Goal: Obtain resource: Obtain resource

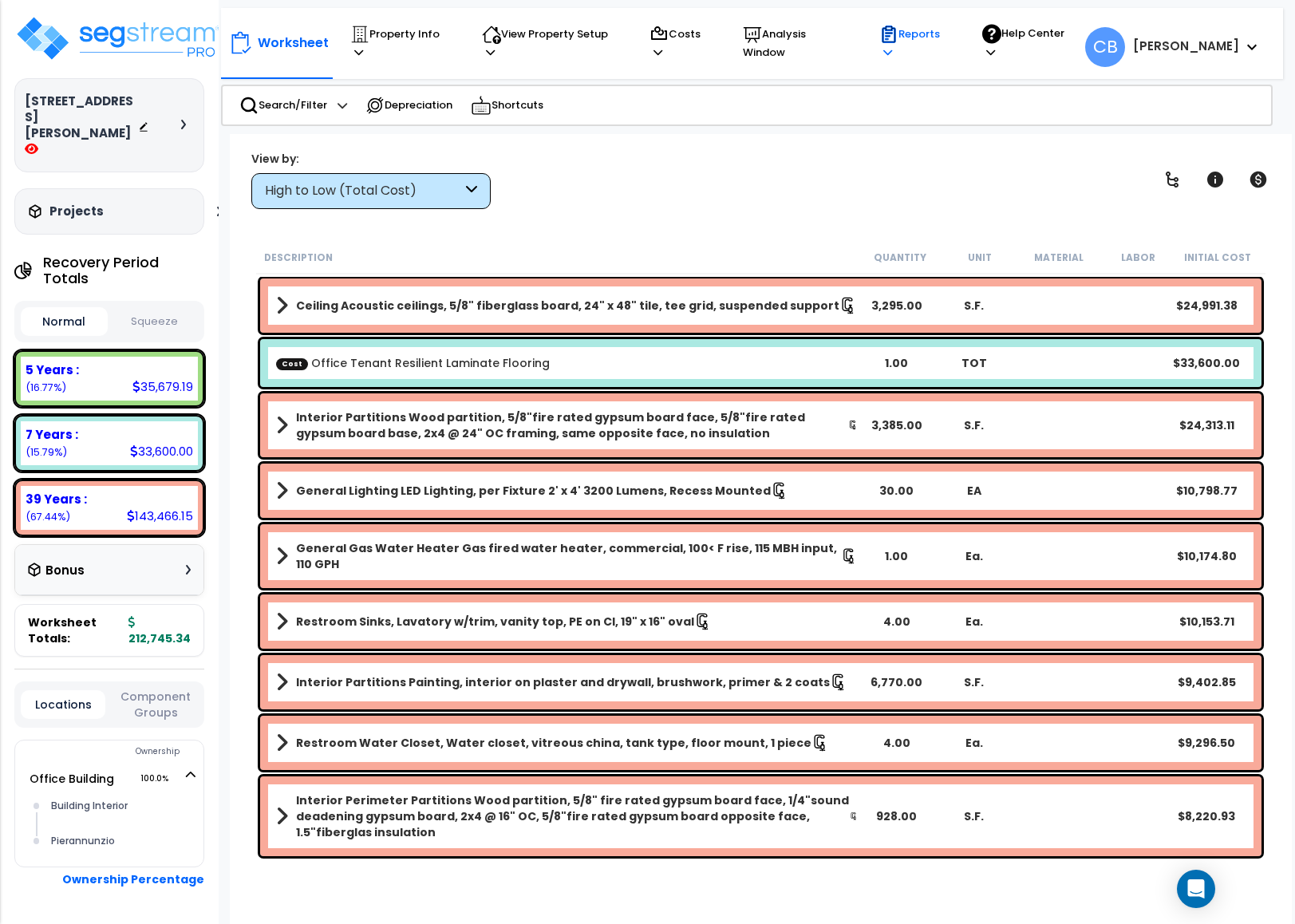
click at [915, 48] on p "Reports" at bounding box center [915, 43] width 73 height 37
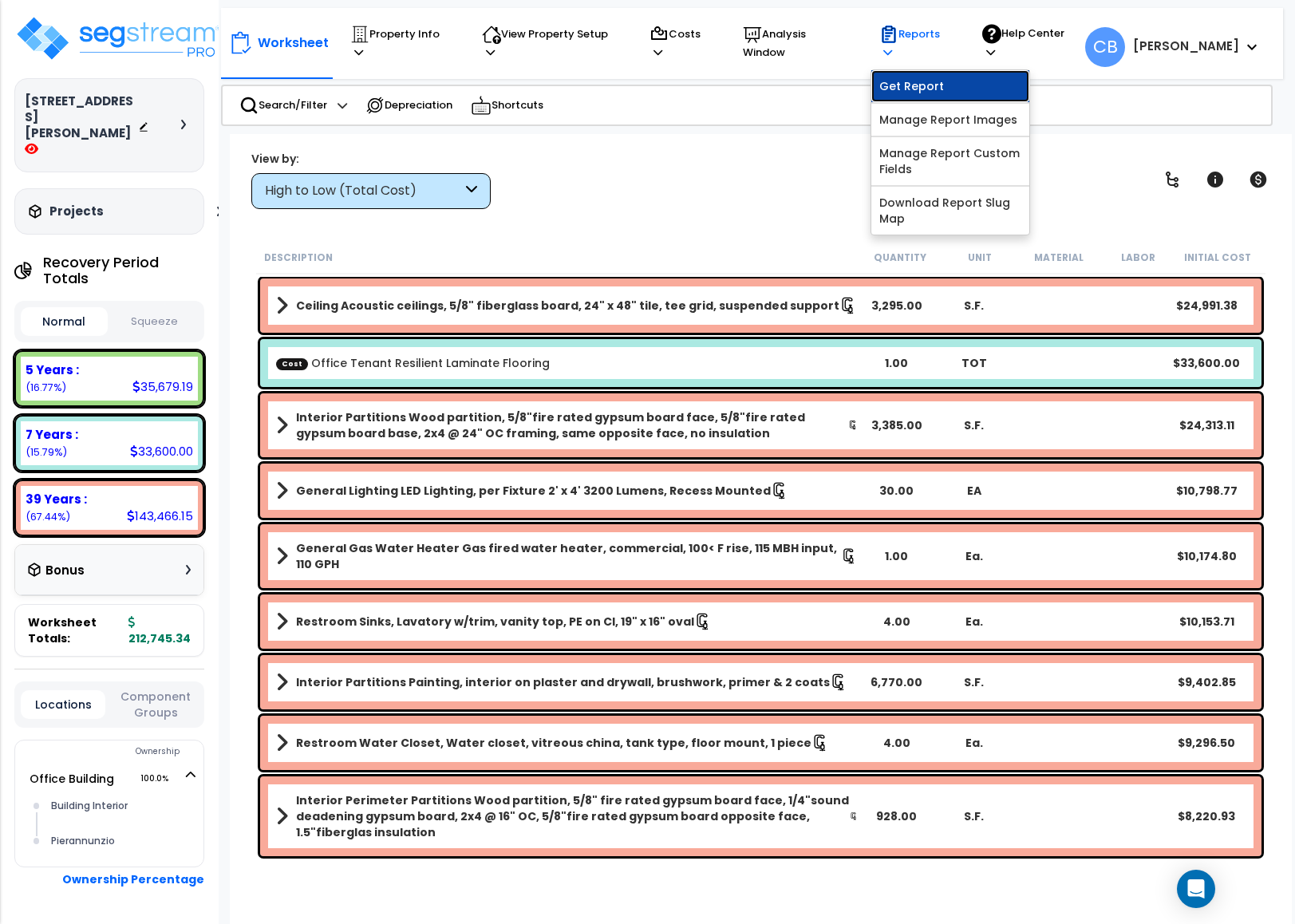
click at [924, 77] on link "Get Report" at bounding box center [950, 86] width 158 height 32
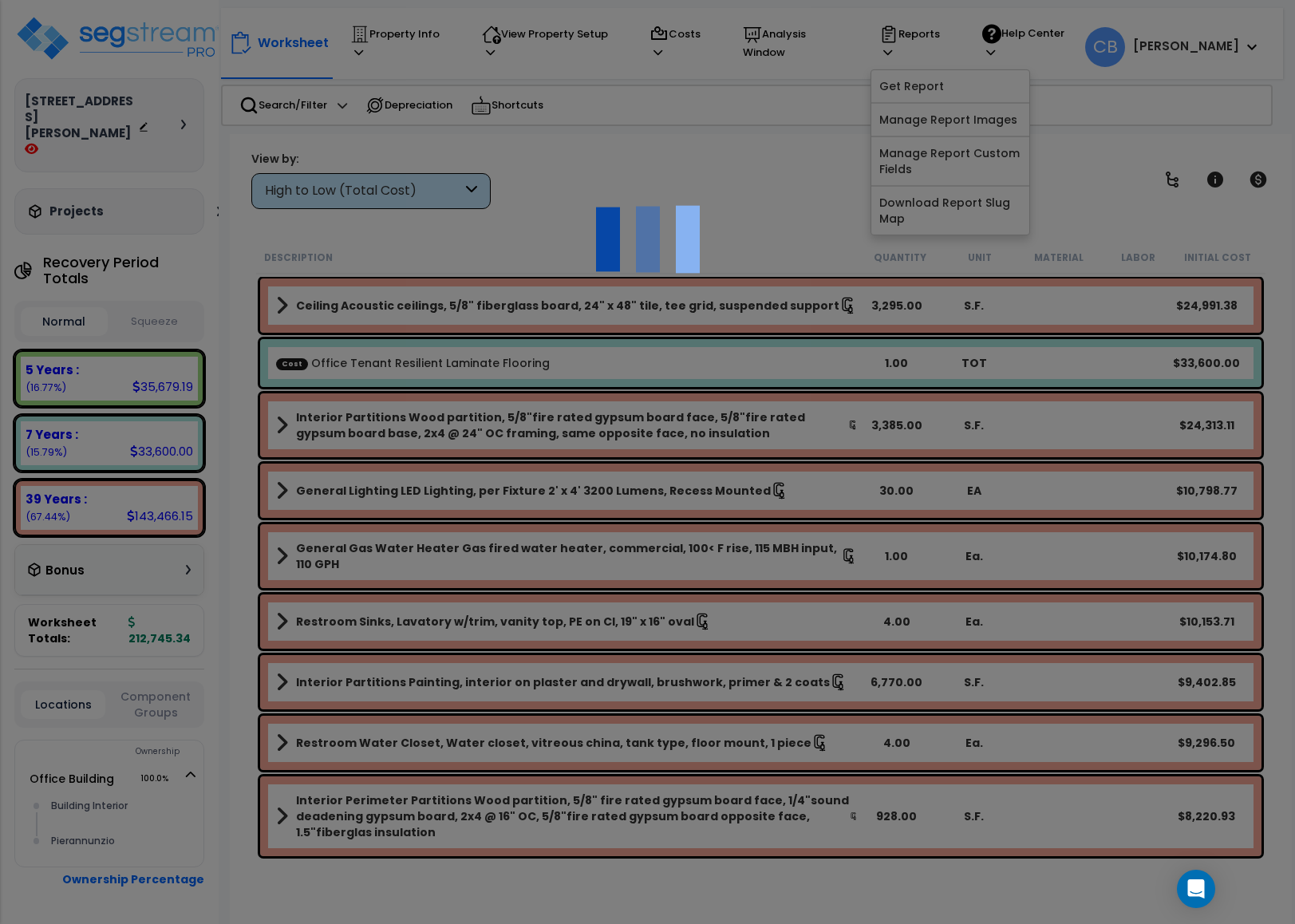
click at [275, 366] on div at bounding box center [647, 462] width 1295 height 924
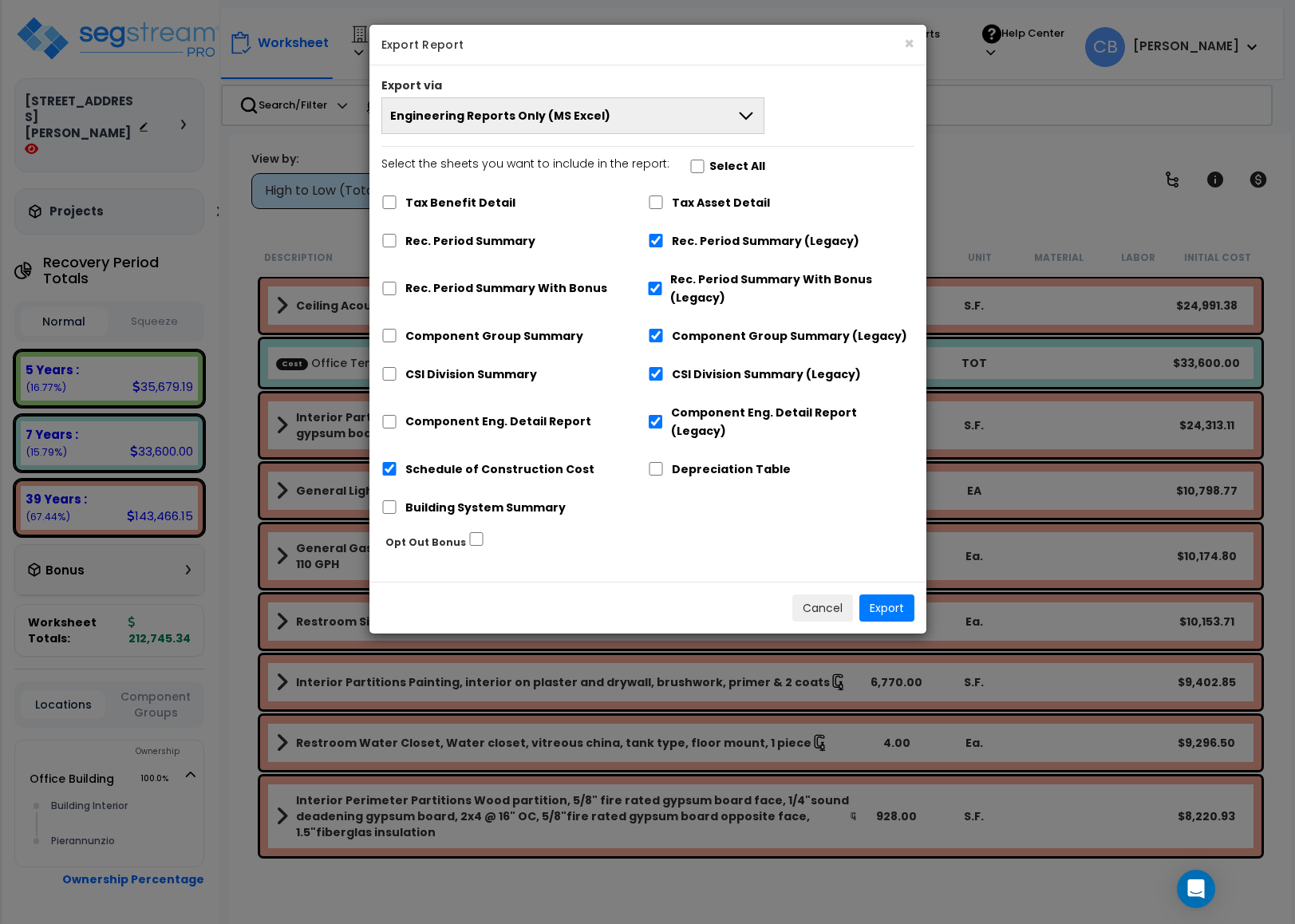
click at [436, 123] on span "Engineering Reports Only (MS Excel)" at bounding box center [500, 115] width 220 height 16
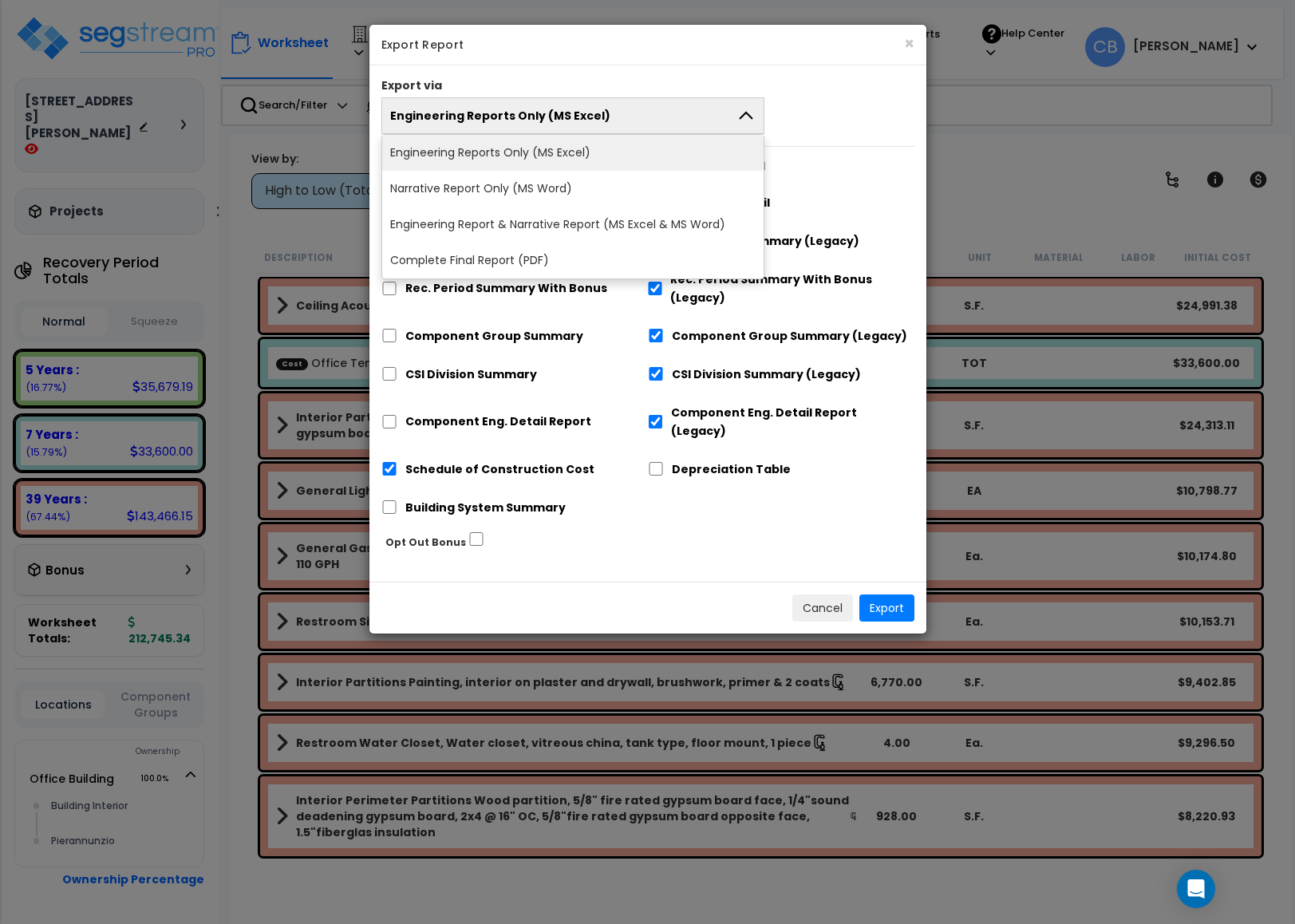
click at [462, 243] on li "Complete Final Report (PDF)" at bounding box center [573, 260] width 382 height 36
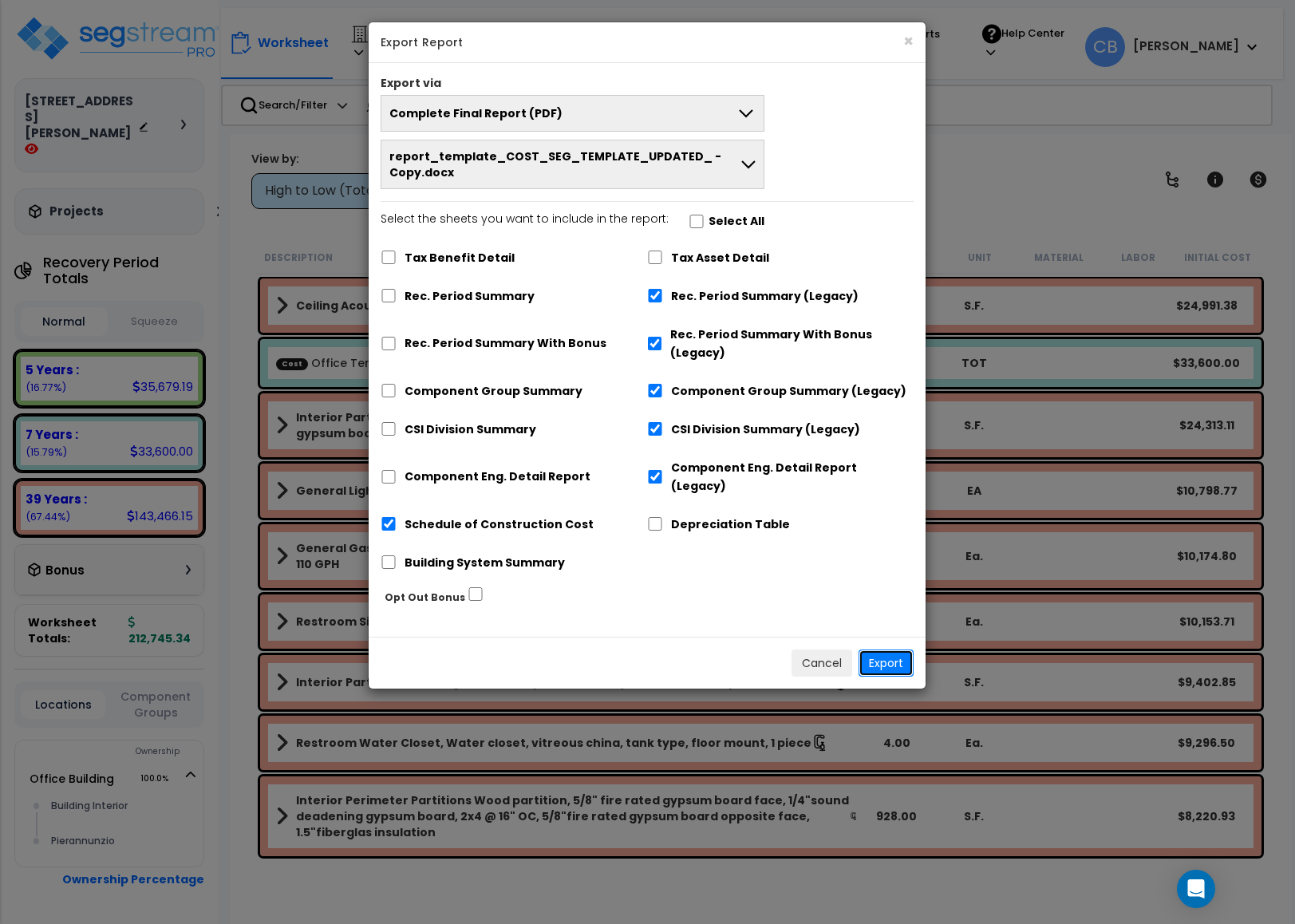
click at [884, 649] on button "Export" at bounding box center [886, 663] width 55 height 27
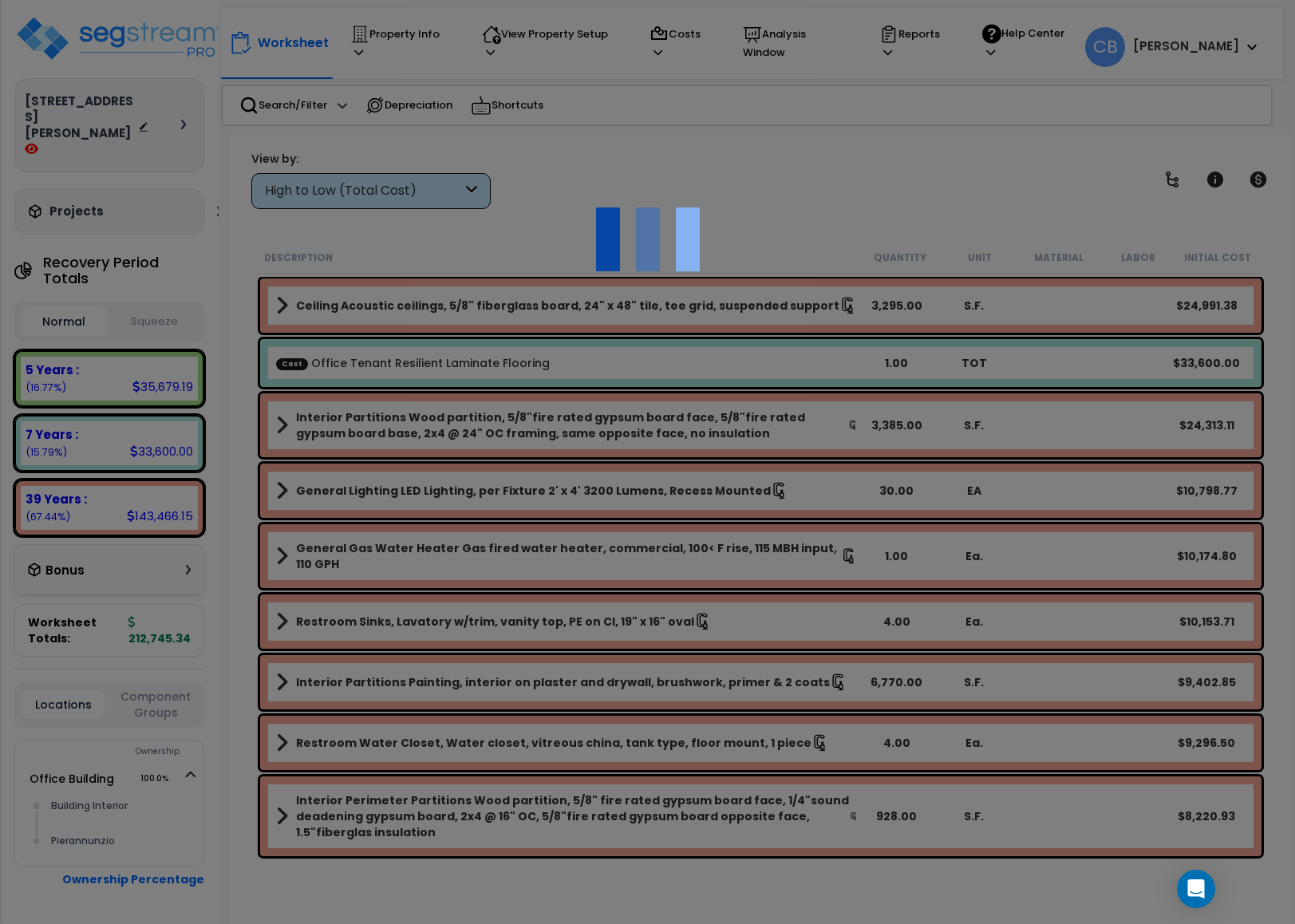
click at [275, 496] on div at bounding box center [647, 462] width 1295 height 924
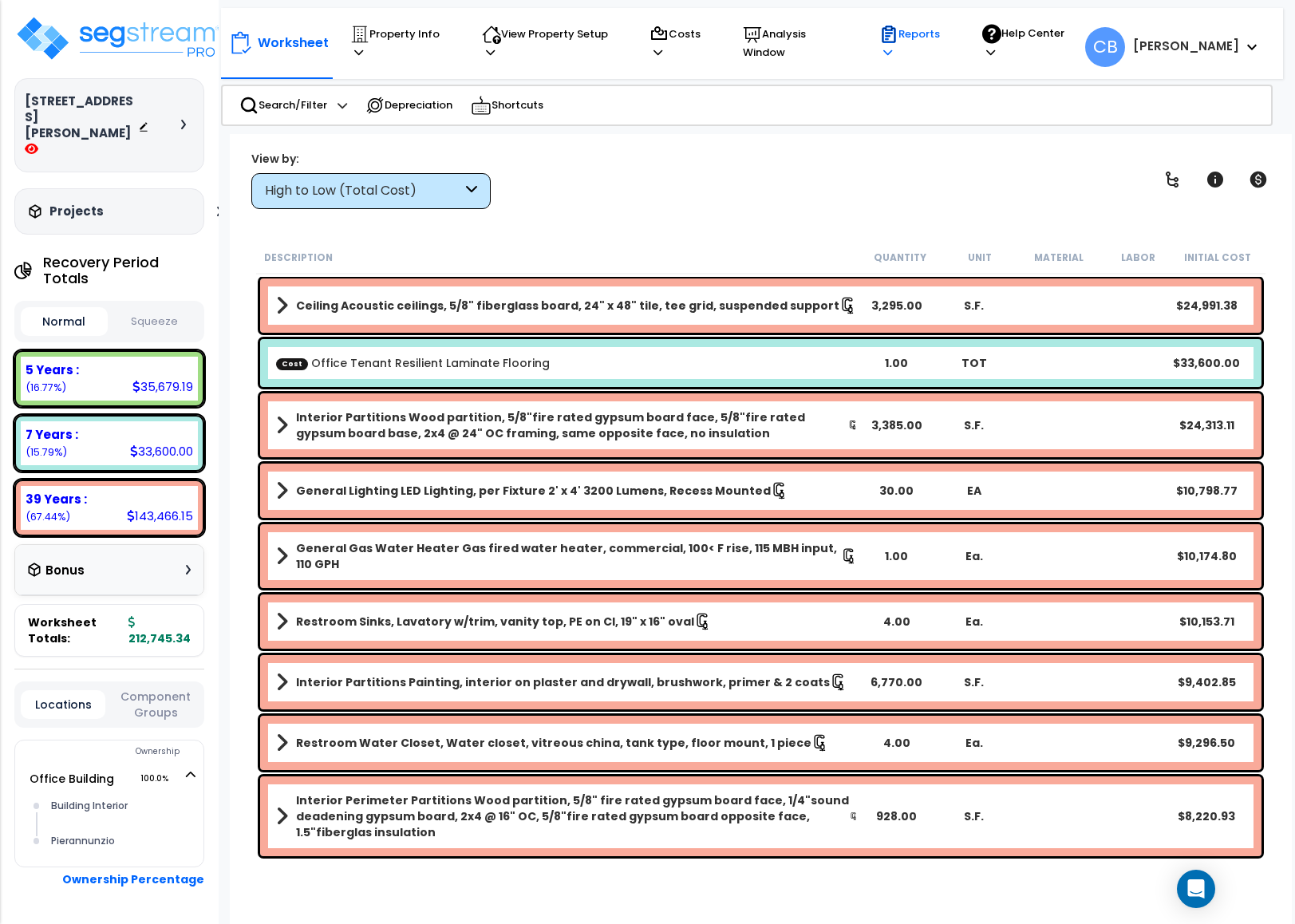
click at [923, 41] on p "Reports" at bounding box center [915, 43] width 73 height 37
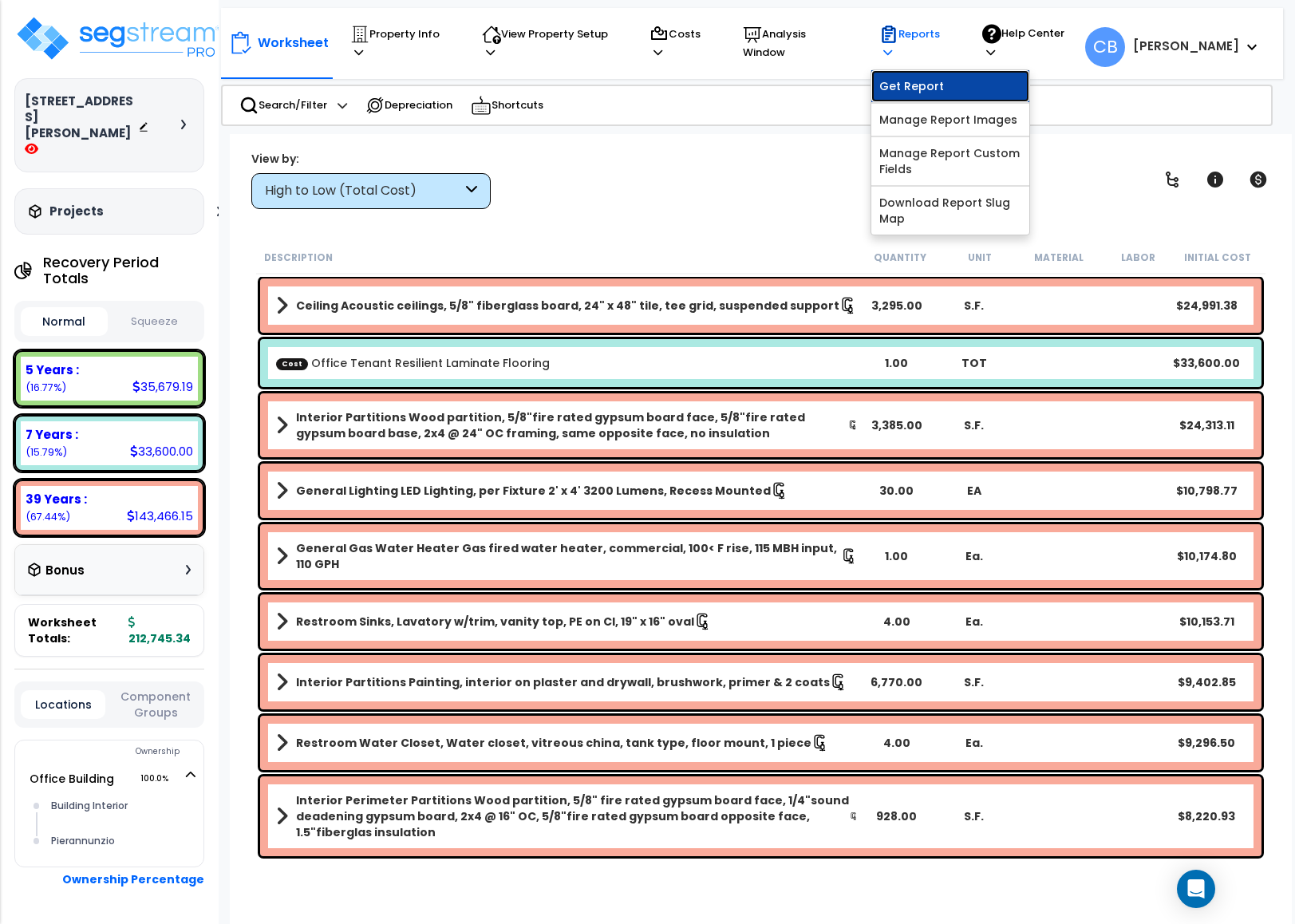
click at [927, 73] on link "Get Report" at bounding box center [950, 86] width 158 height 32
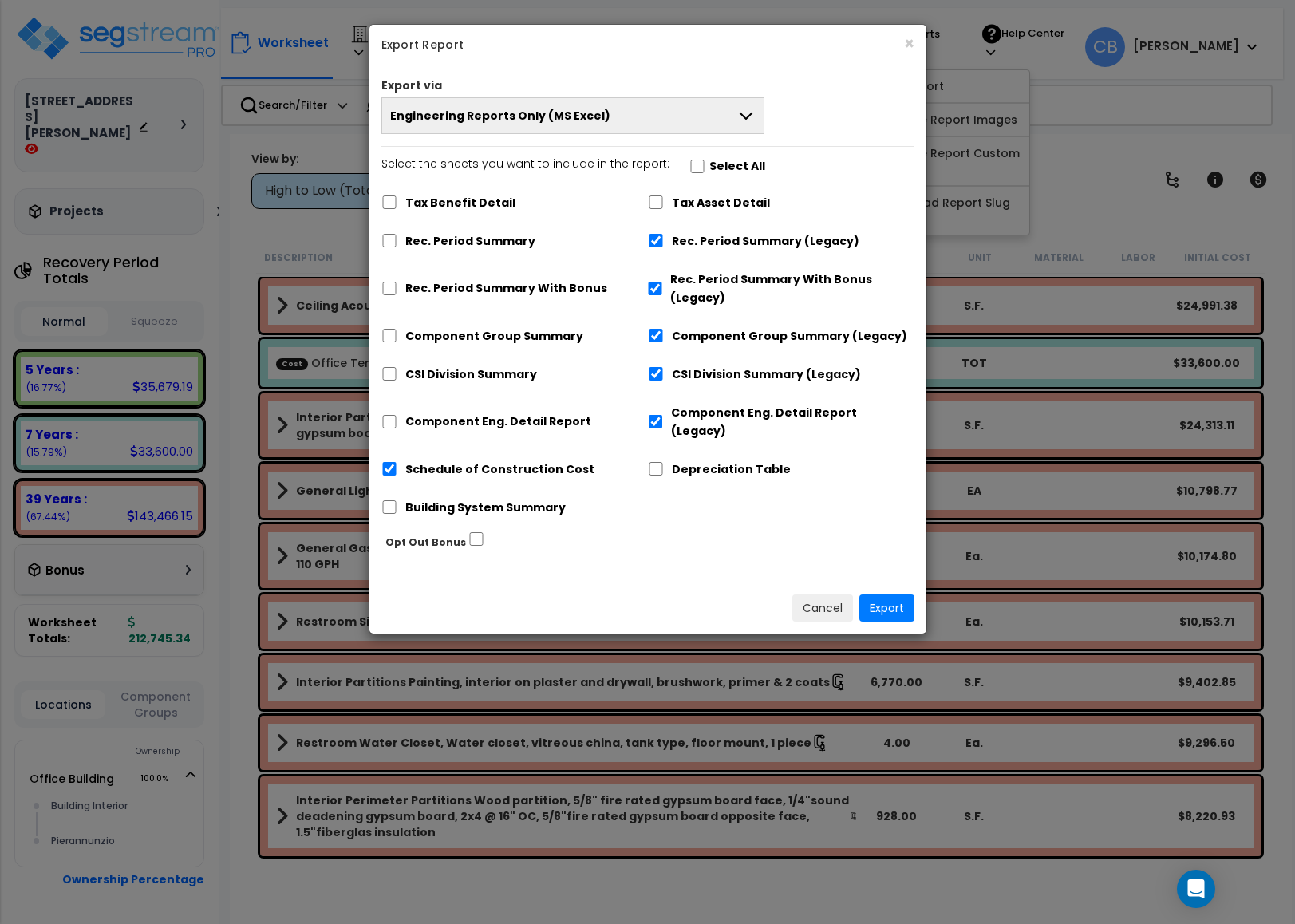
click at [859, 489] on div "Tax Benefit Detail Tax Asset Detail Rec. Period Summary Rec. Period Summary (Le…" at bounding box center [647, 357] width 533 height 343
click at [563, 137] on div "Export via Engineering Reports Only (MS Excel) Engineering Reports Only (MS Exc…" at bounding box center [647, 323] width 557 height 516
click at [557, 125] on button "Engineering Reports Only (MS Excel)" at bounding box center [573, 116] width 384 height 37
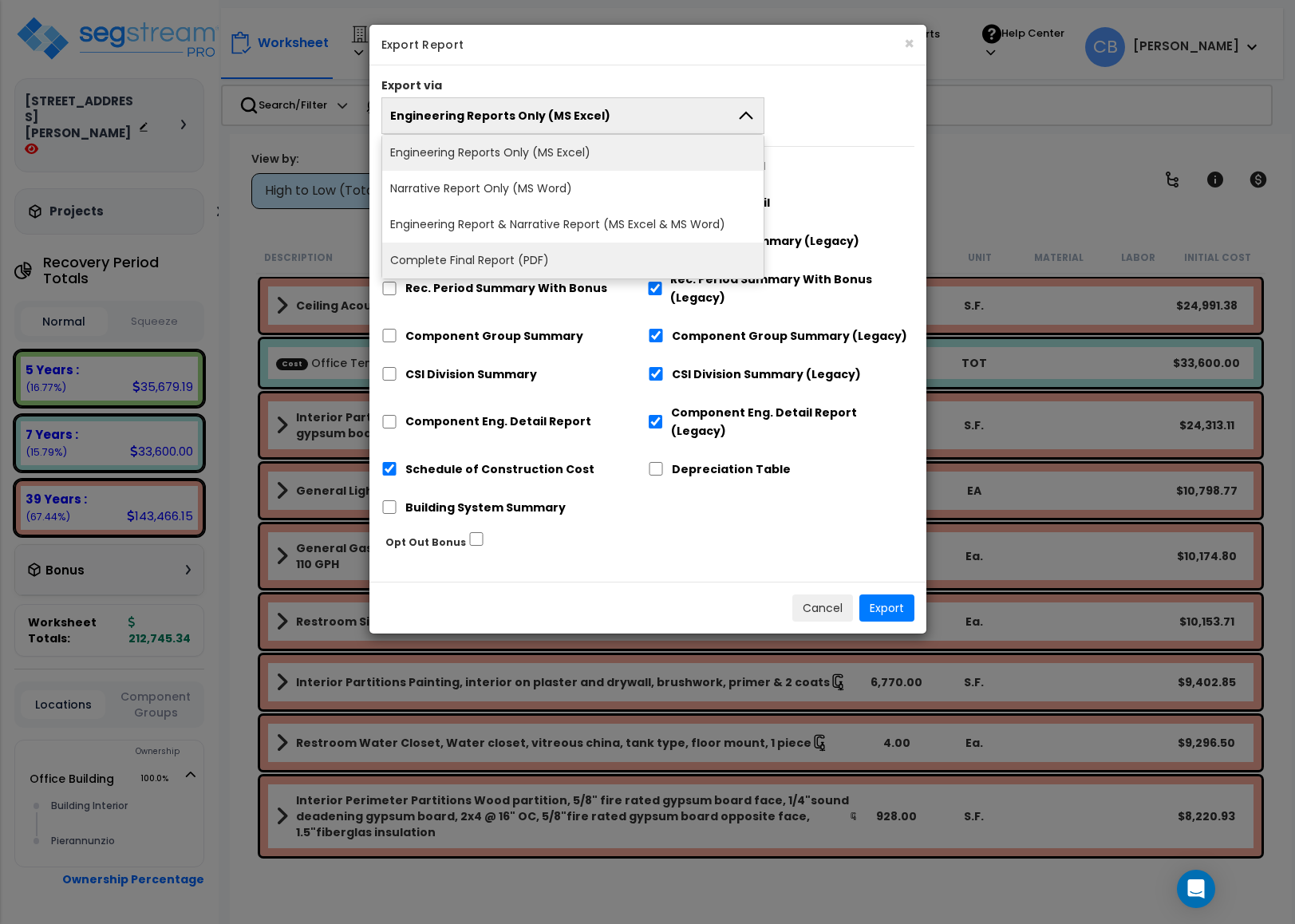
click at [549, 245] on li "Complete Final Report (PDF)" at bounding box center [573, 260] width 382 height 36
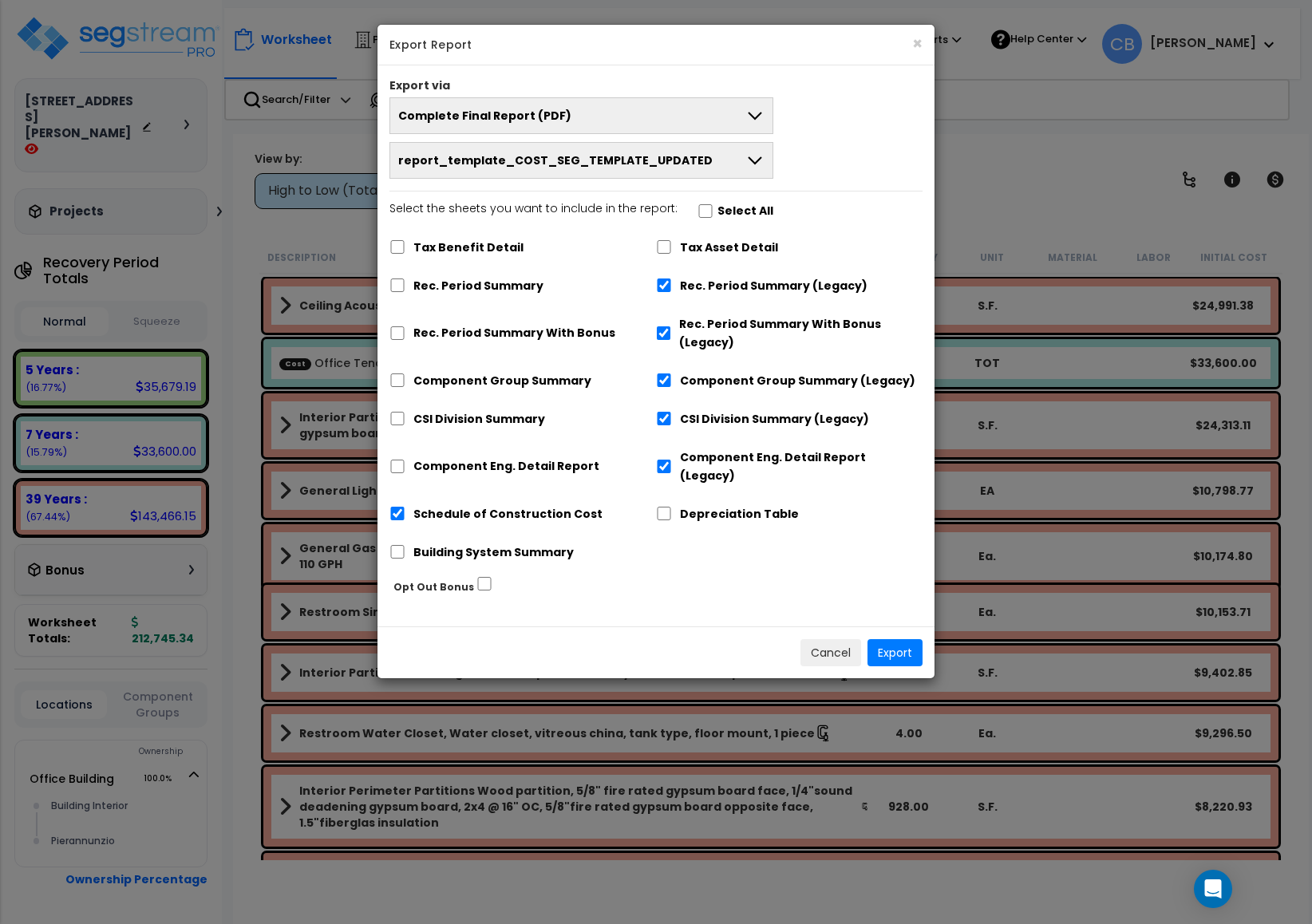
click at [622, 168] on span "report_template_COST_SEG_TEMPLATE_UPDATED" at bounding box center [555, 160] width 314 height 16
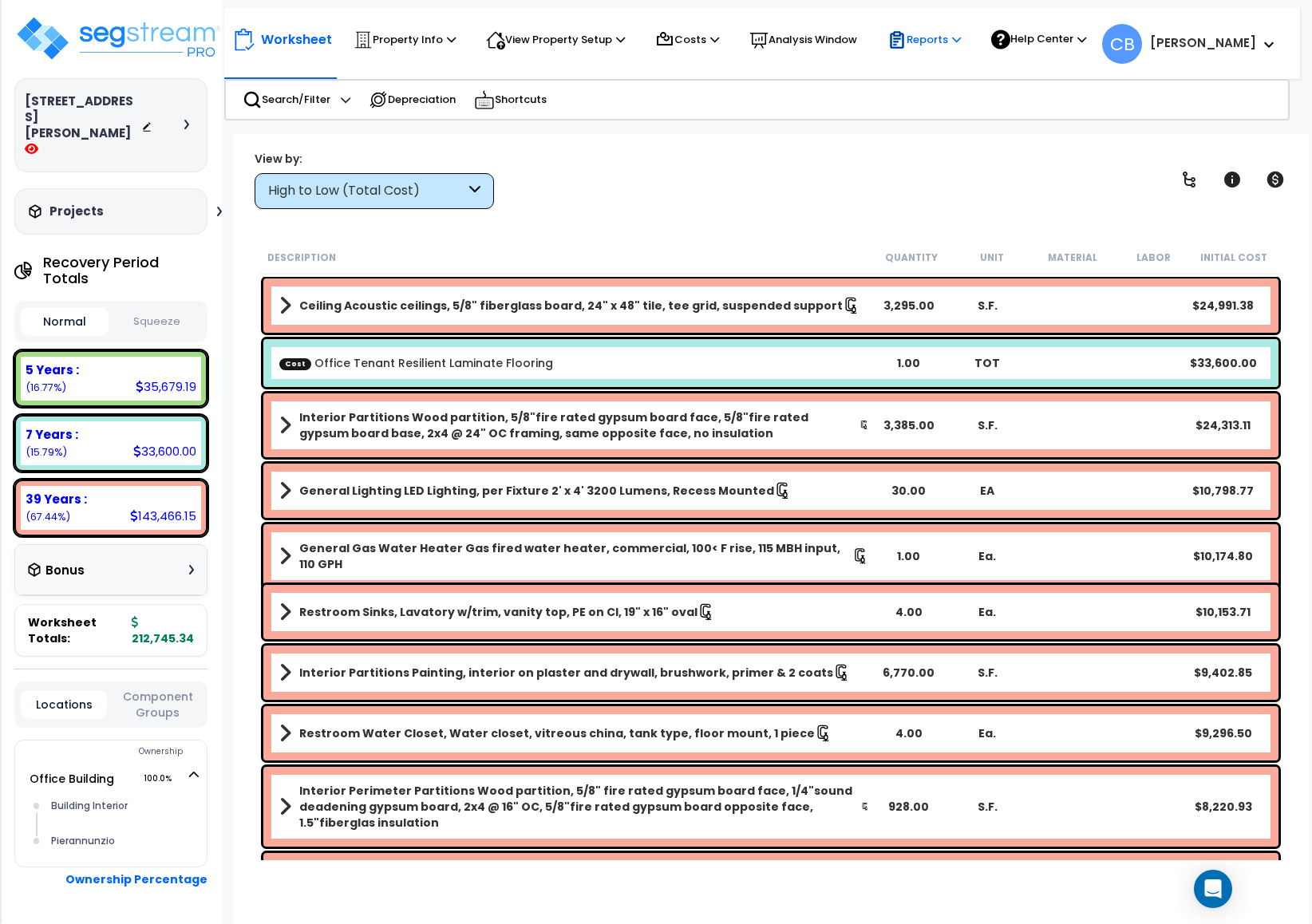
click at [904, 43] on icon at bounding box center [897, 39] width 14 height 17
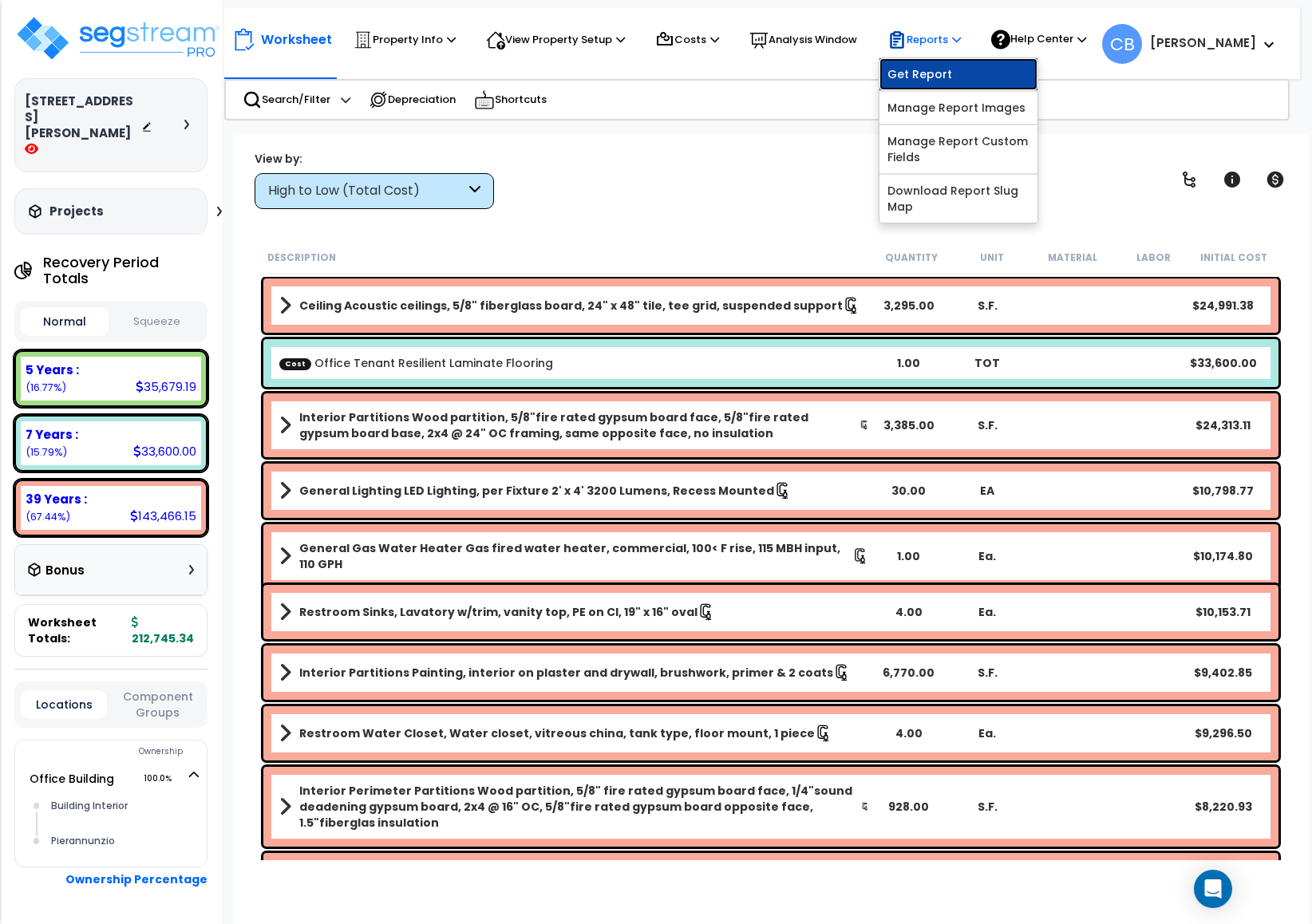
click at [905, 87] on link "Get Report" at bounding box center [958, 74] width 158 height 32
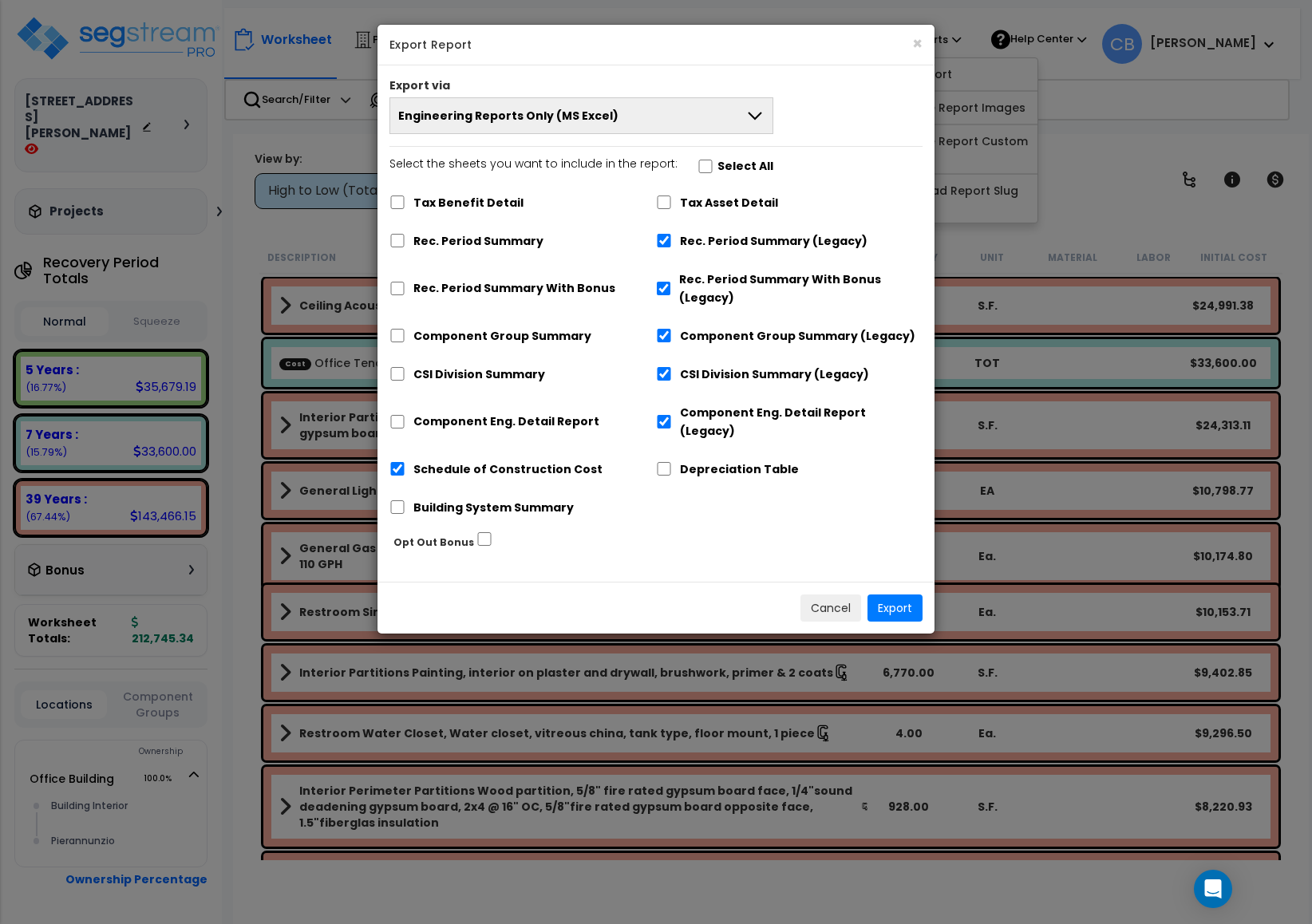
click at [522, 113] on span "Engineering Reports Only (MS Excel)" at bounding box center [508, 115] width 220 height 16
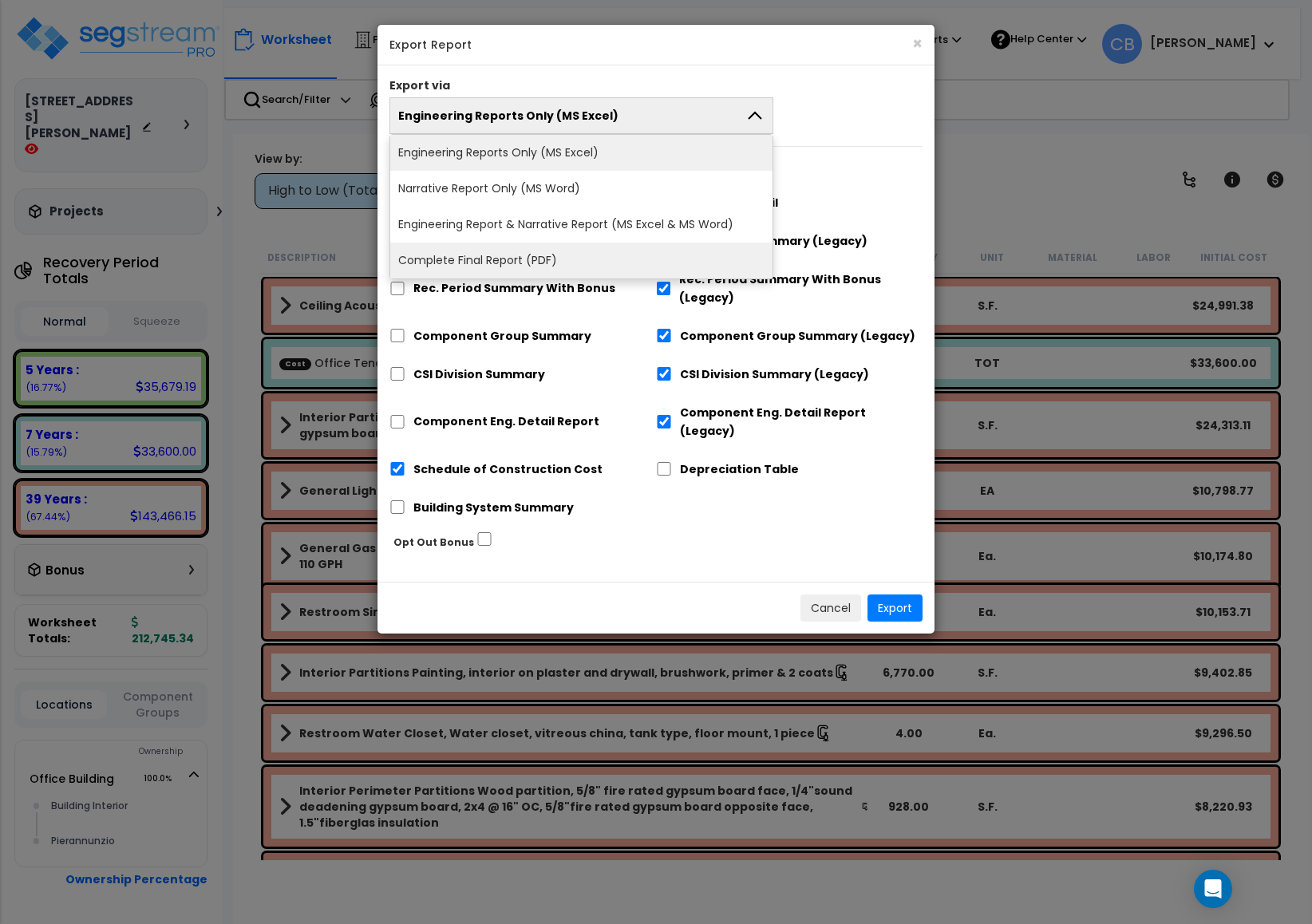
click at [485, 254] on li "Complete Final Report (PDF)" at bounding box center [581, 260] width 382 height 36
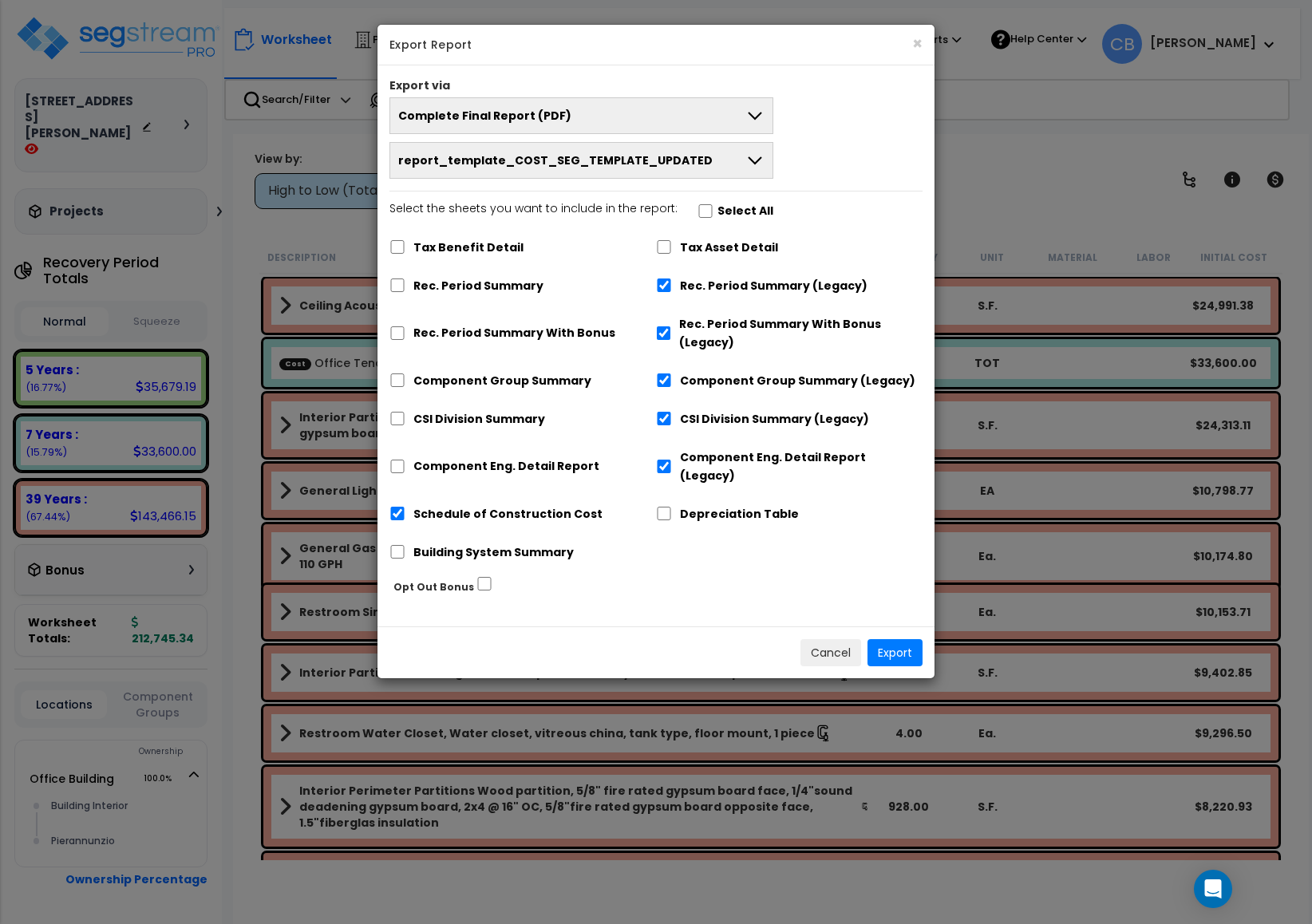
click at [625, 165] on span "report_template_COST_SEG_TEMPLATE_UPDATED" at bounding box center [555, 160] width 314 height 16
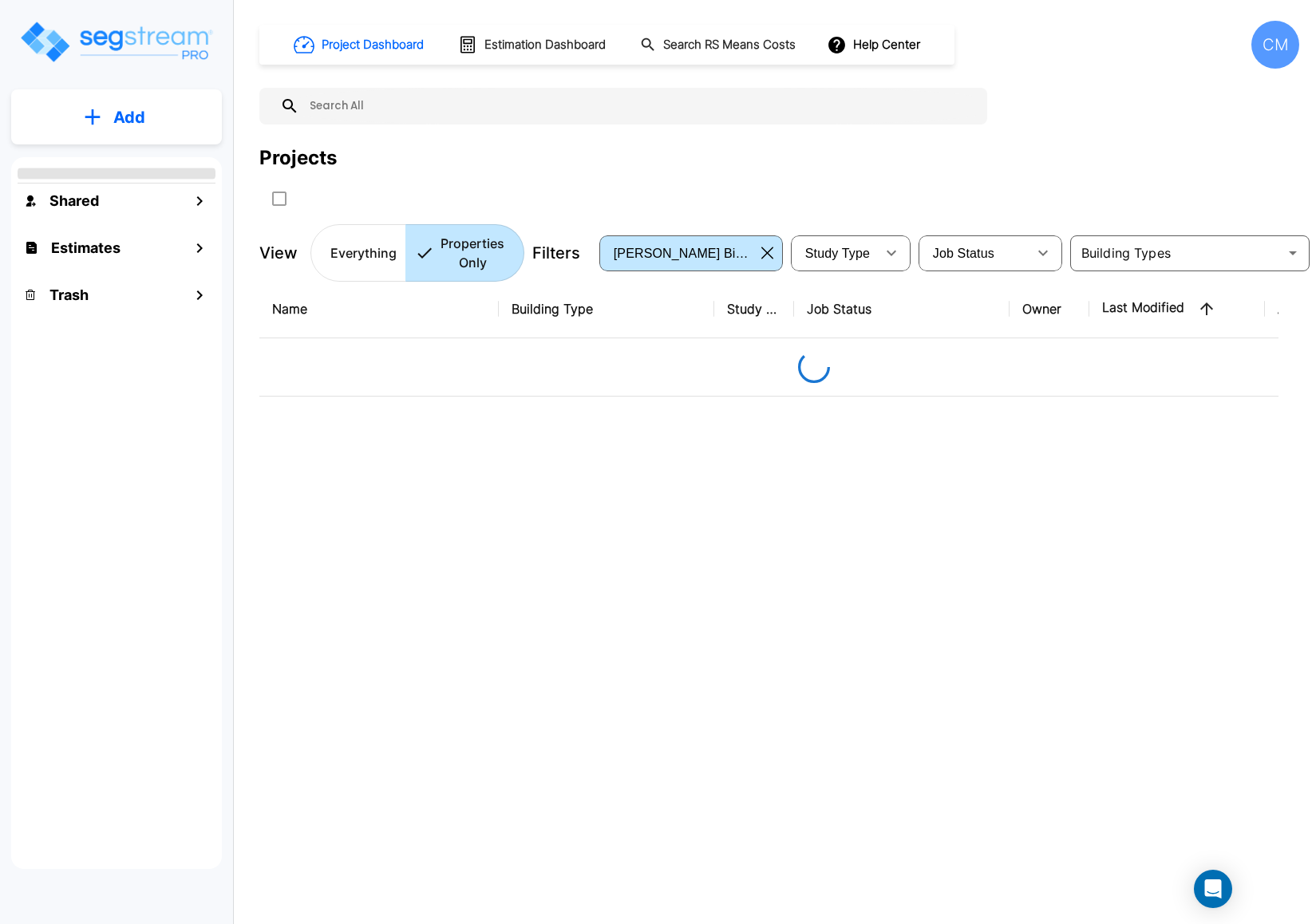
click at [1286, 60] on div "CM" at bounding box center [1275, 45] width 48 height 48
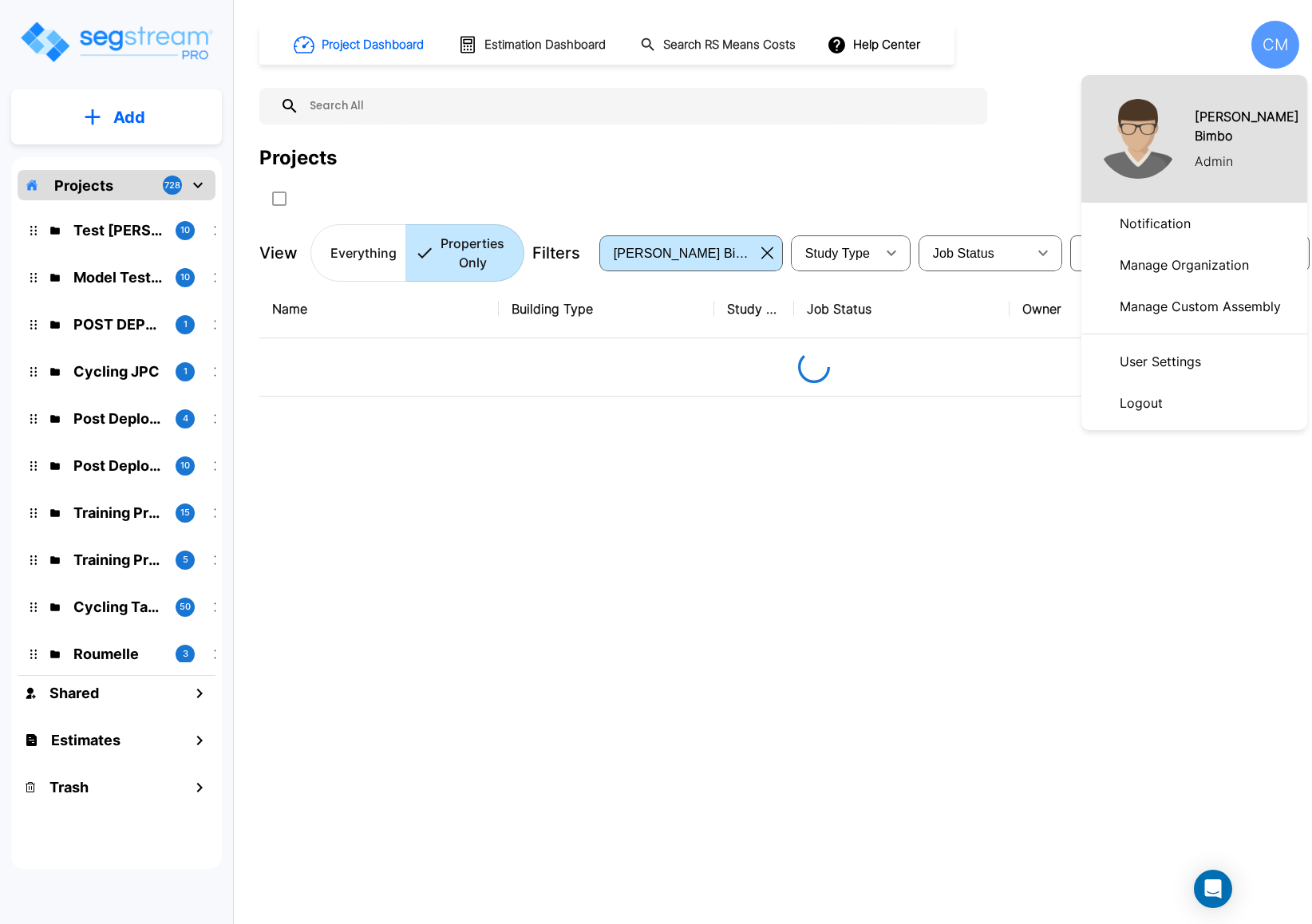
click at [1177, 261] on p "Manage Organization" at bounding box center [1184, 265] width 142 height 32
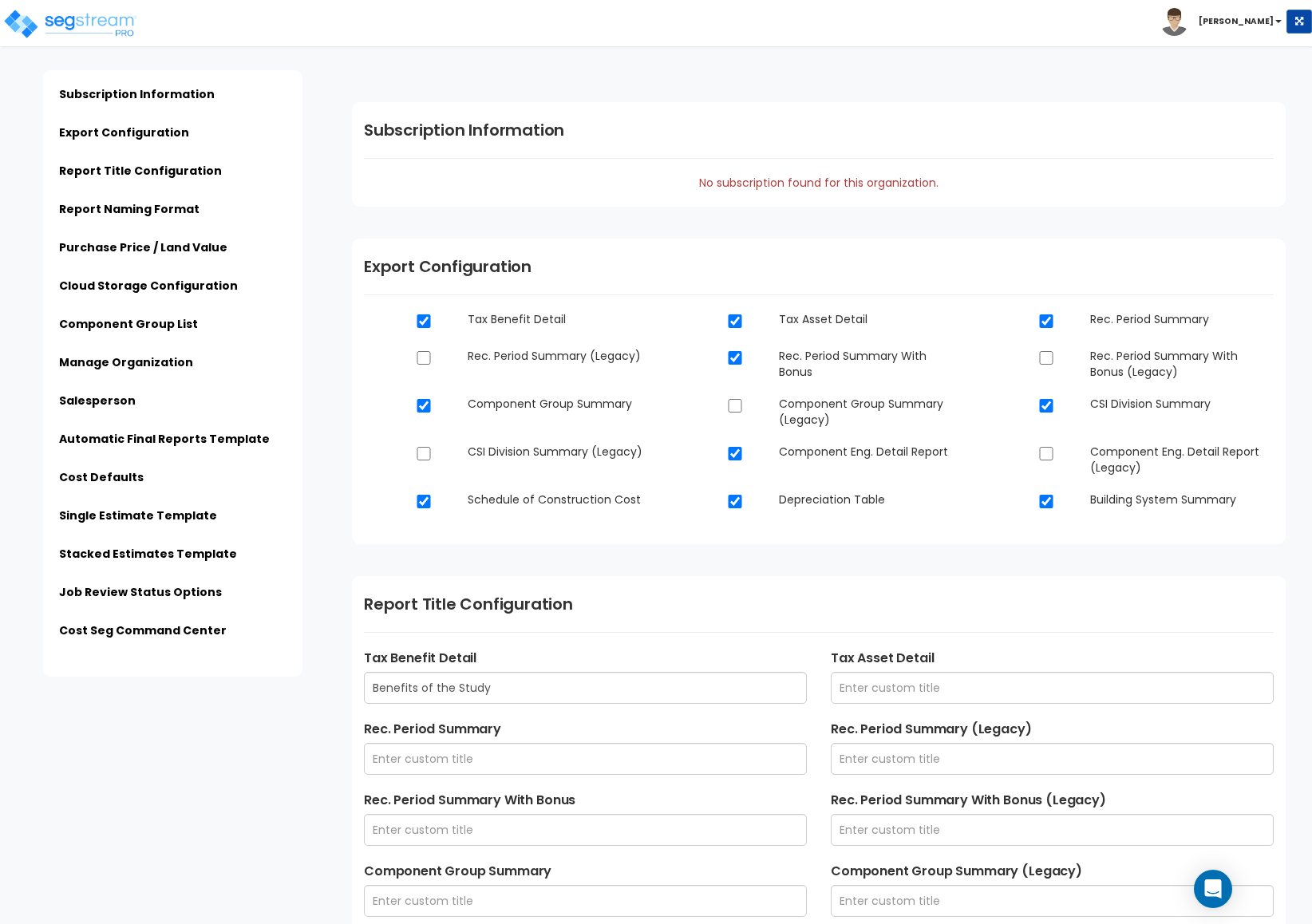
drag, startPoint x: 1066, startPoint y: 158, endPoint x: 369, endPoint y: 360, distance: 725.7
click at [1060, 161] on div "Subscription Information No subscription found for this organization." at bounding box center [818, 155] width 933 height 104
click at [177, 436] on link "Automatic Final Reports Template" at bounding box center [164, 439] width 211 height 16
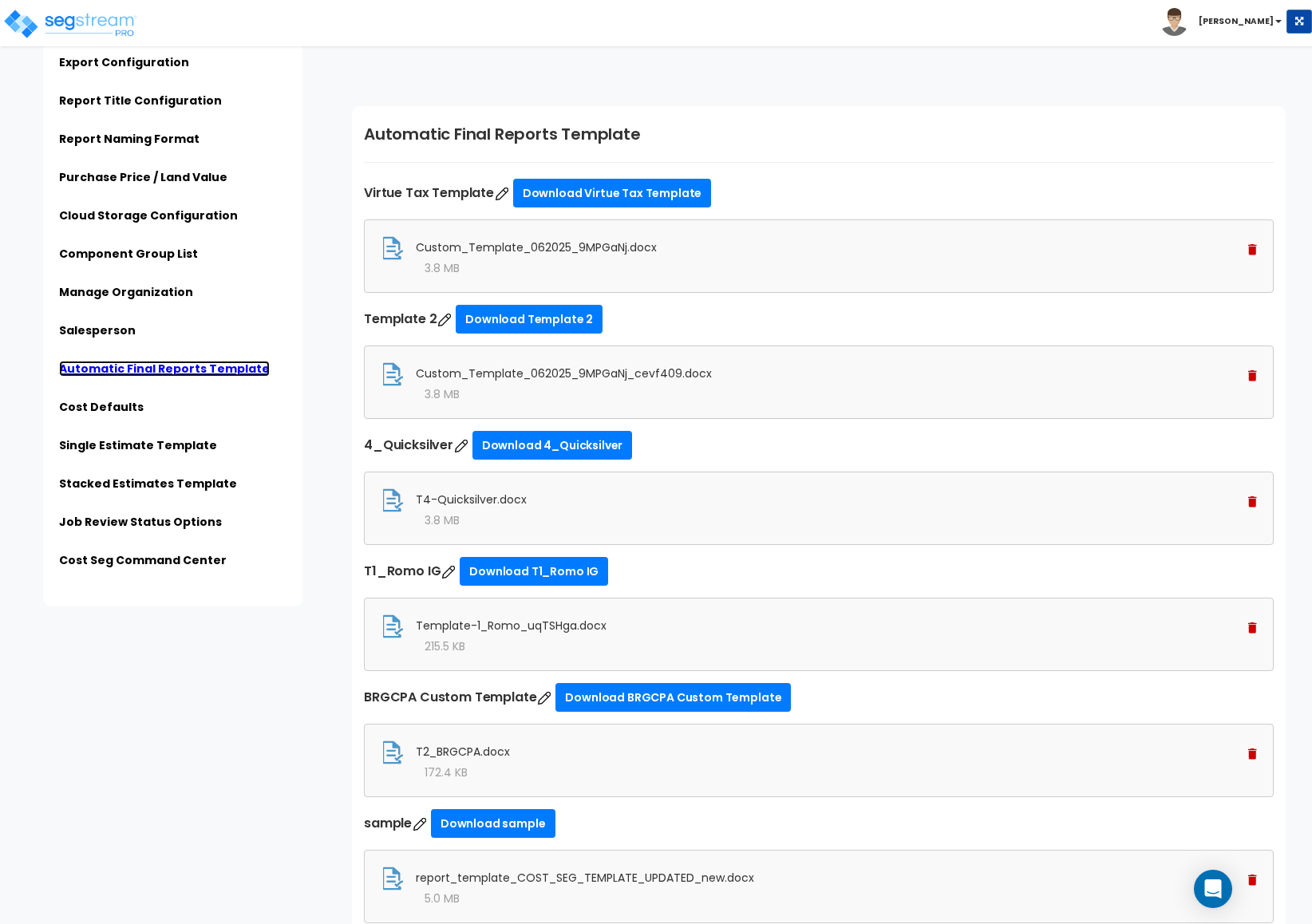
scroll to position [4099, 0]
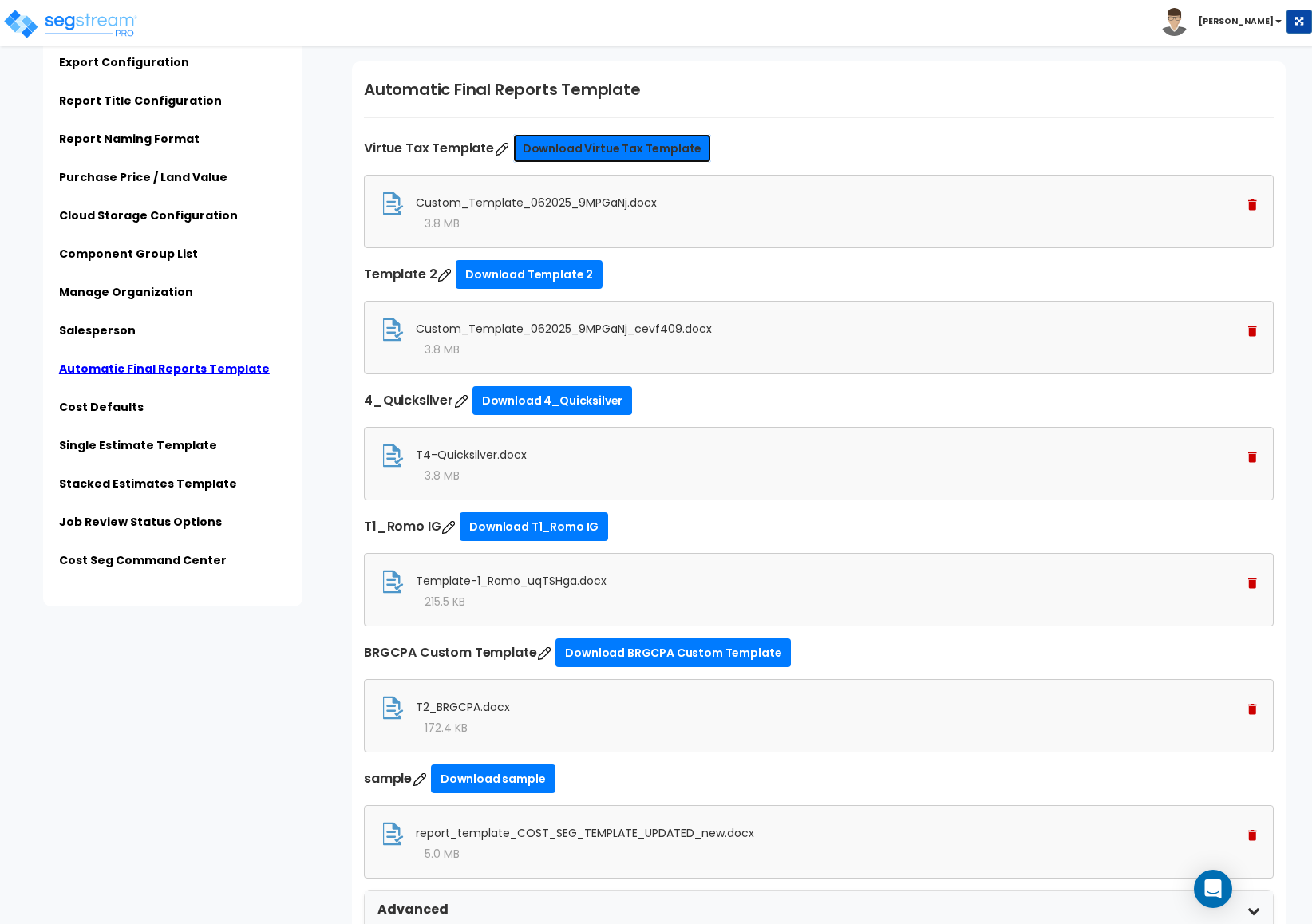
click at [615, 155] on link "Download Virtue Tax Template" at bounding box center [613, 148] width 199 height 29
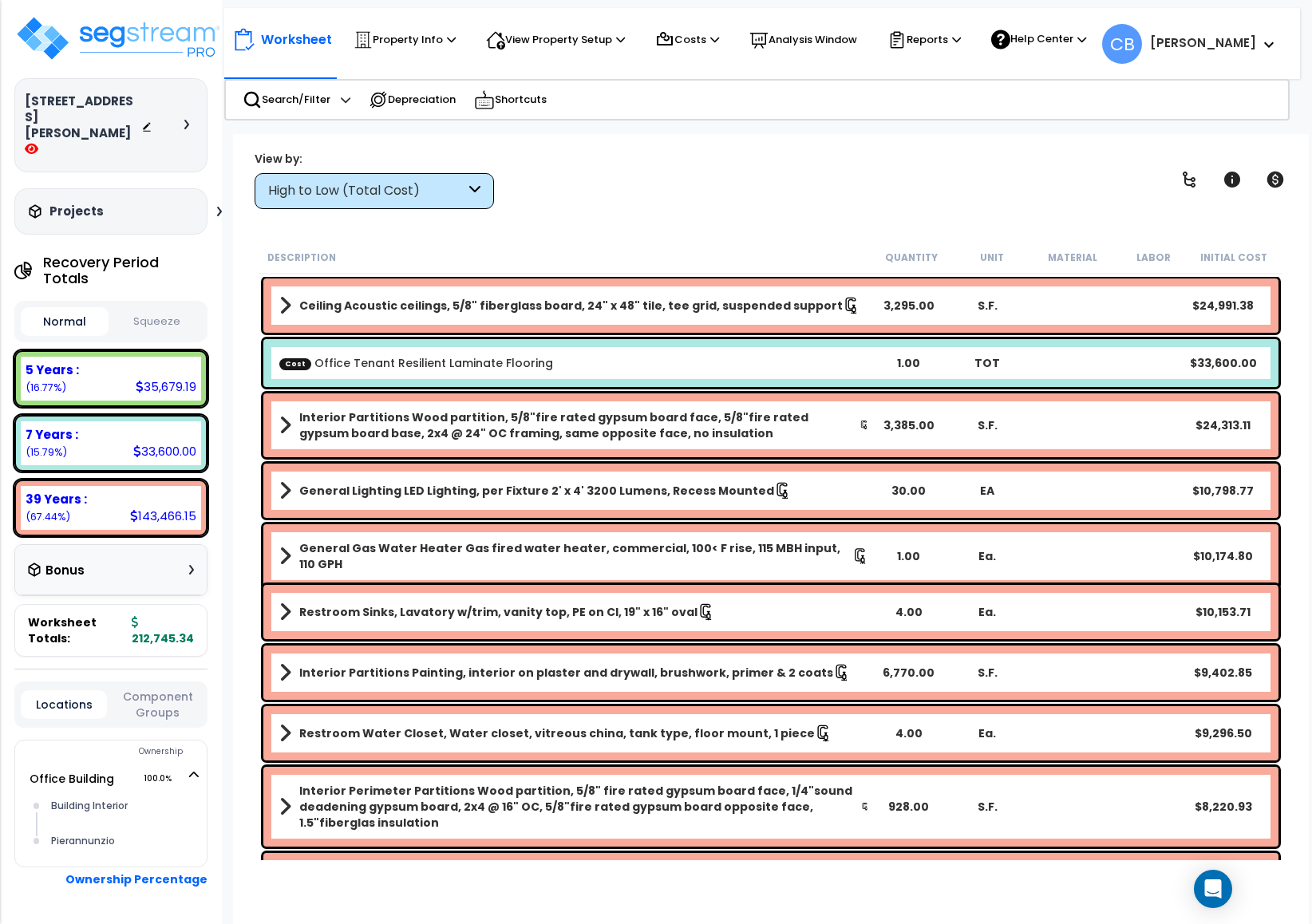
click at [1295, 257] on div "Worksheet Property Info Property Setup Add Property Unit Template property Clon…" at bounding box center [771, 596] width 1076 height 924
click at [933, 39] on p "Reports" at bounding box center [924, 40] width 74 height 19
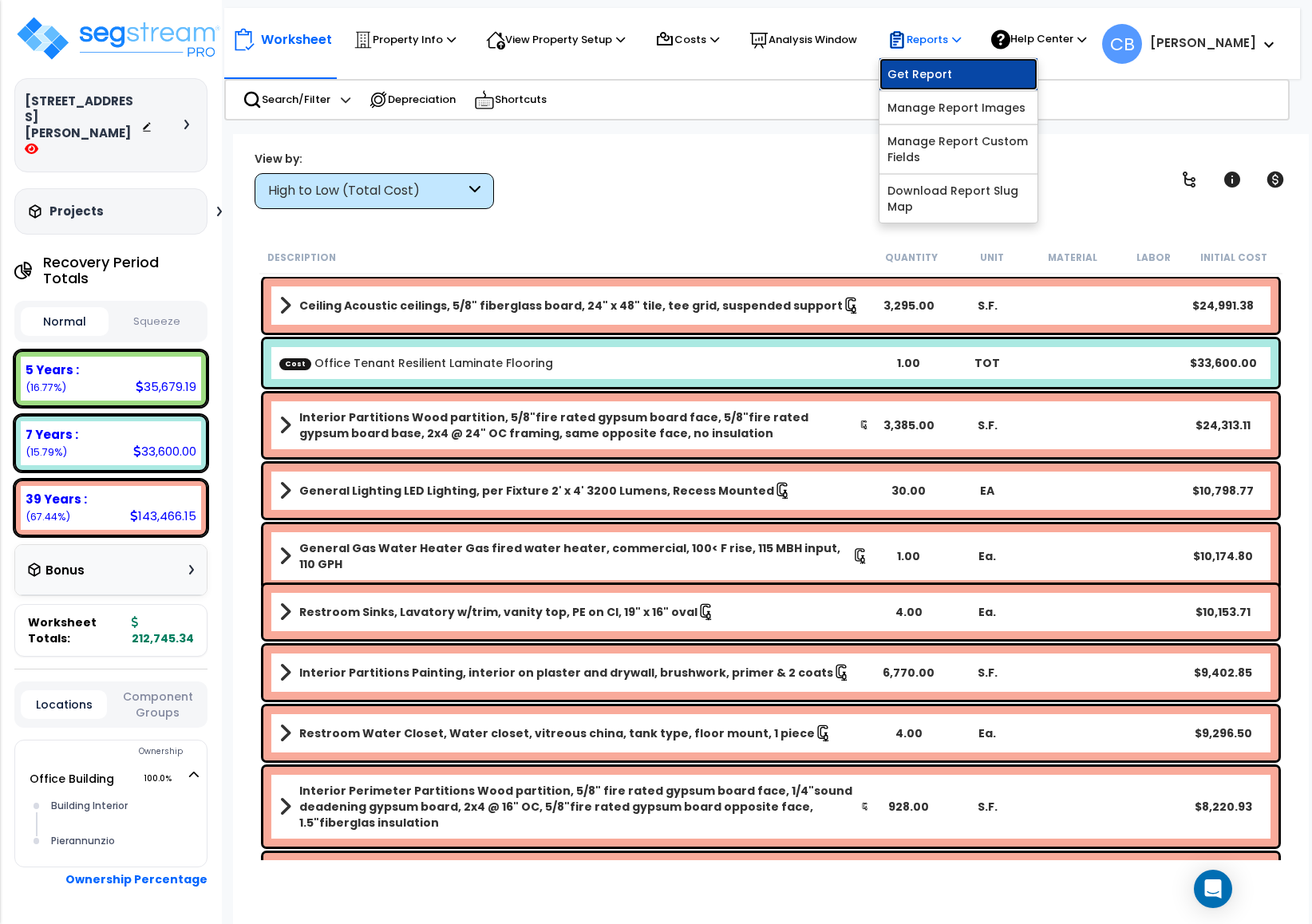
click at [934, 70] on link "Get Report" at bounding box center [958, 74] width 158 height 32
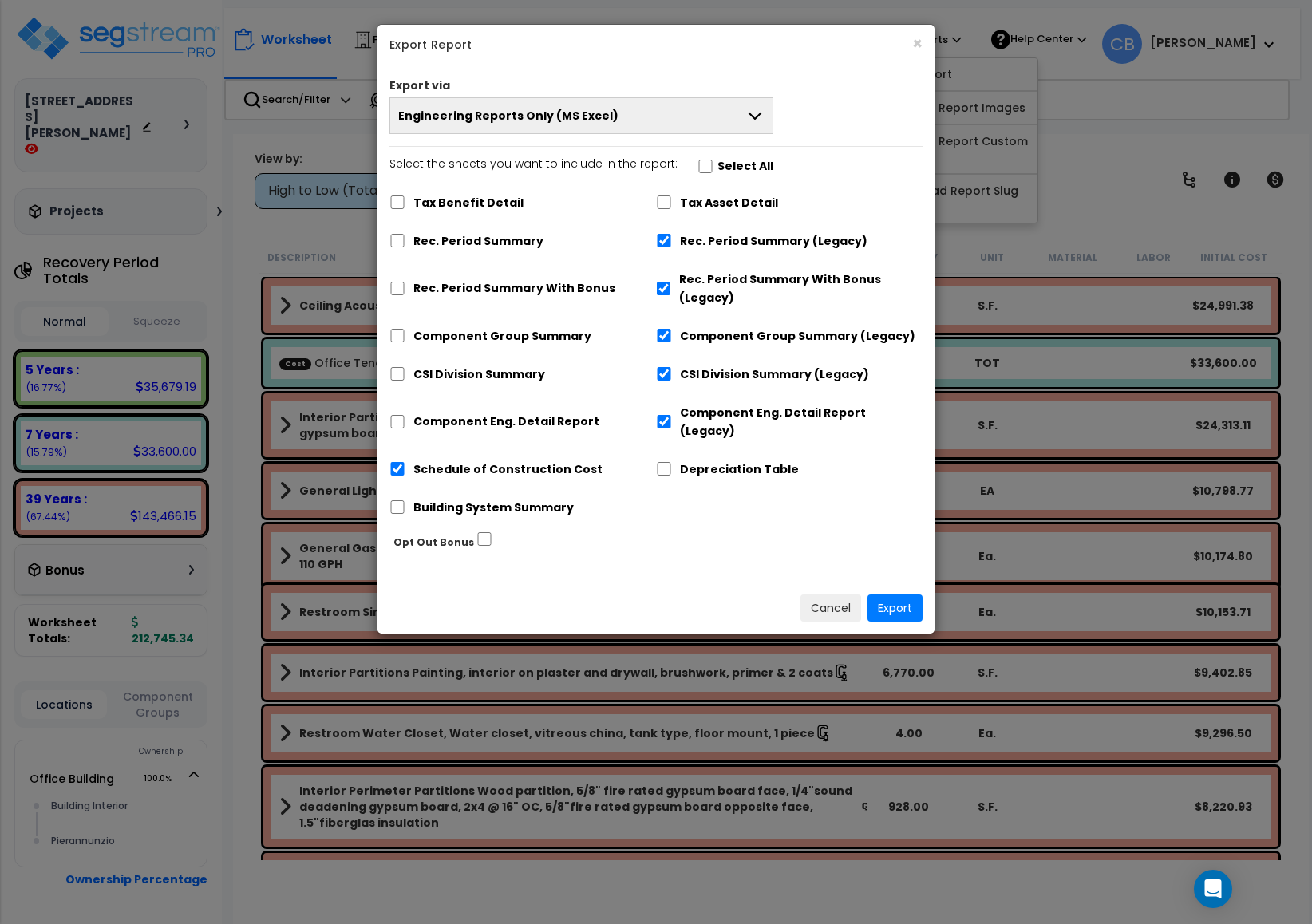
drag, startPoint x: 678, startPoint y: 107, endPoint x: 678, endPoint y: 117, distance: 10.0
click at [678, 108] on button "Engineering Reports Only (MS Excel)" at bounding box center [581, 116] width 384 height 37
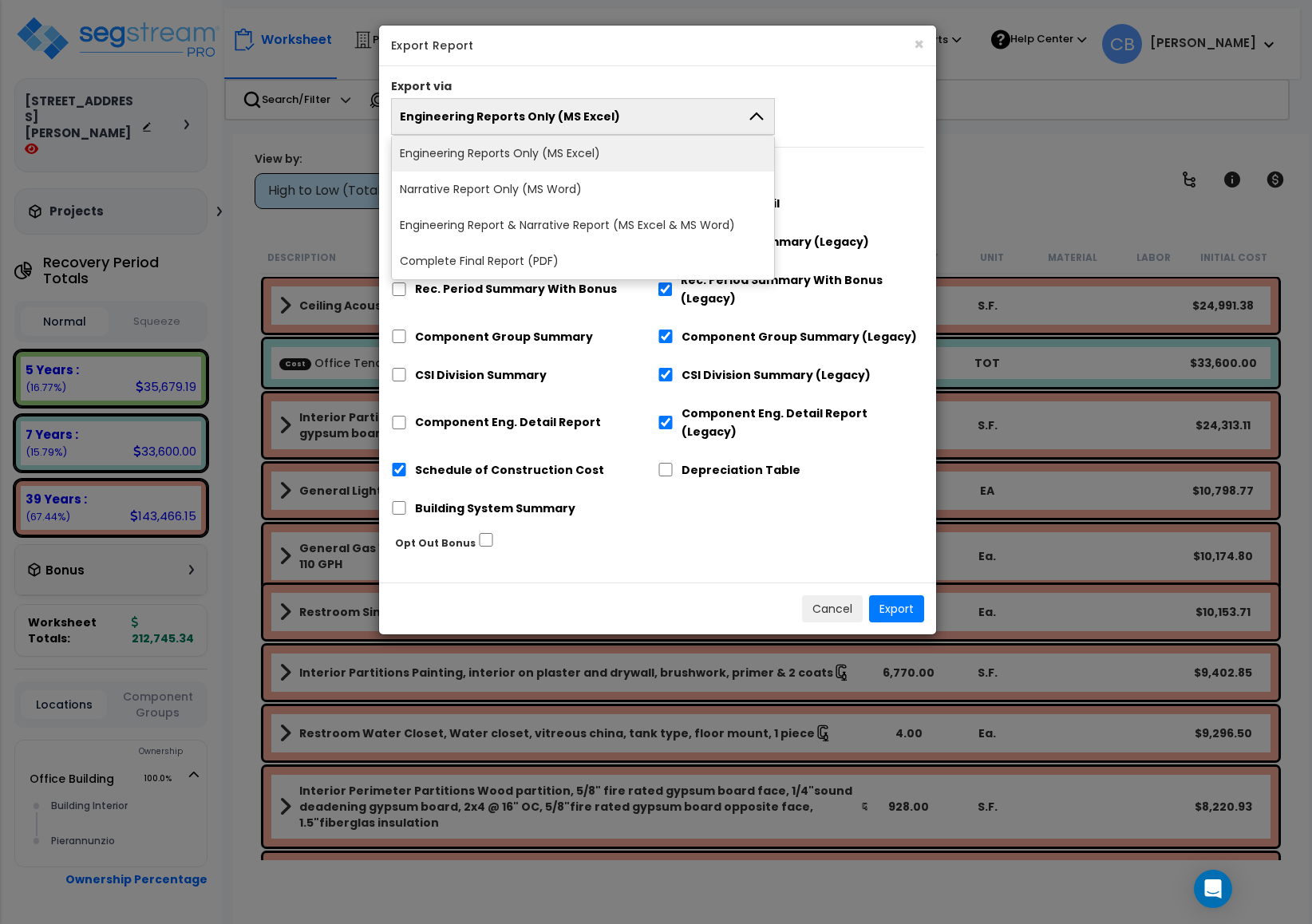
click at [633, 262] on li "Complete Final Report (PDF)" at bounding box center [582, 261] width 382 height 36
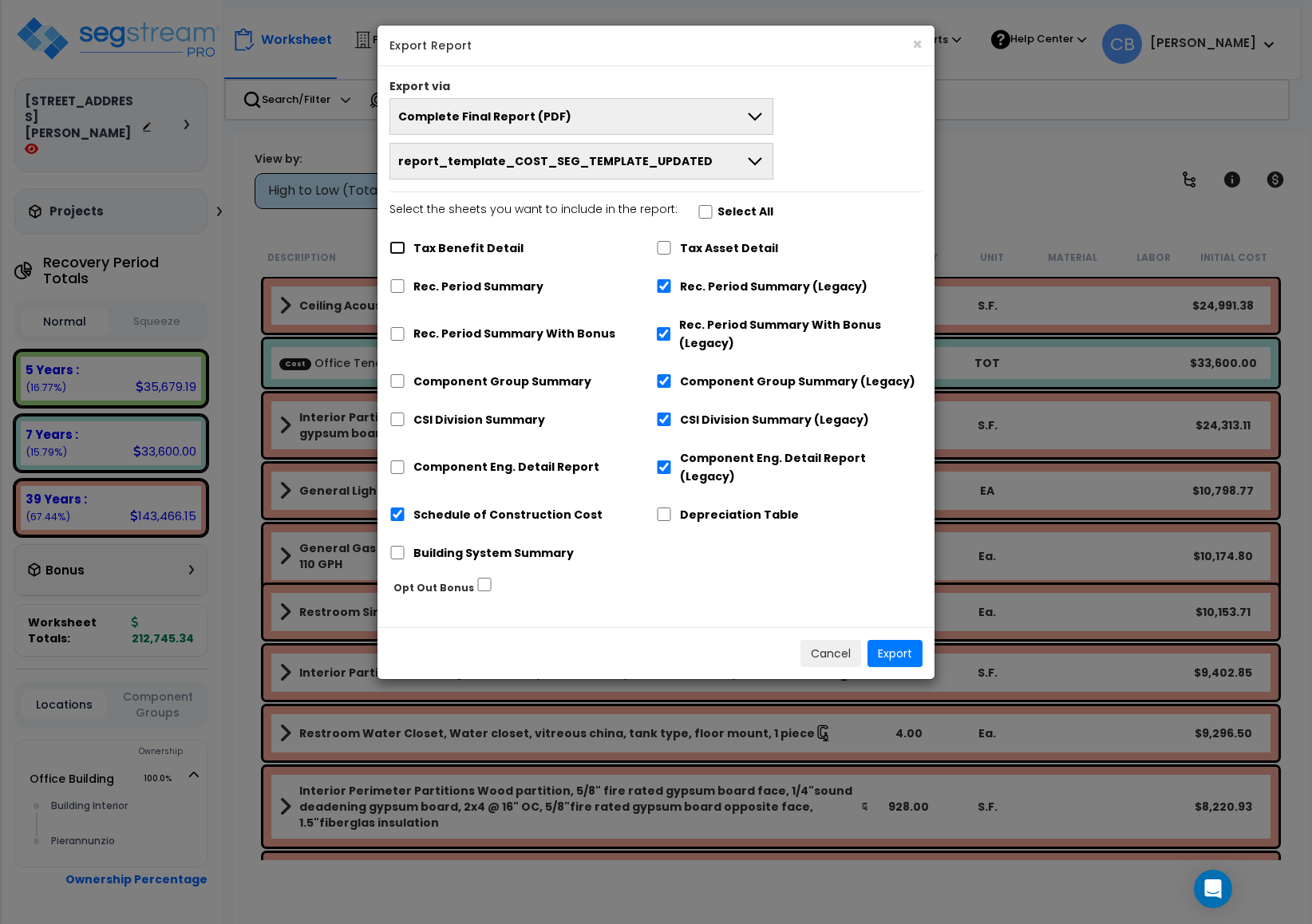
click at [402, 250] on input "Tax Benefit Detail" at bounding box center [397, 247] width 16 height 14
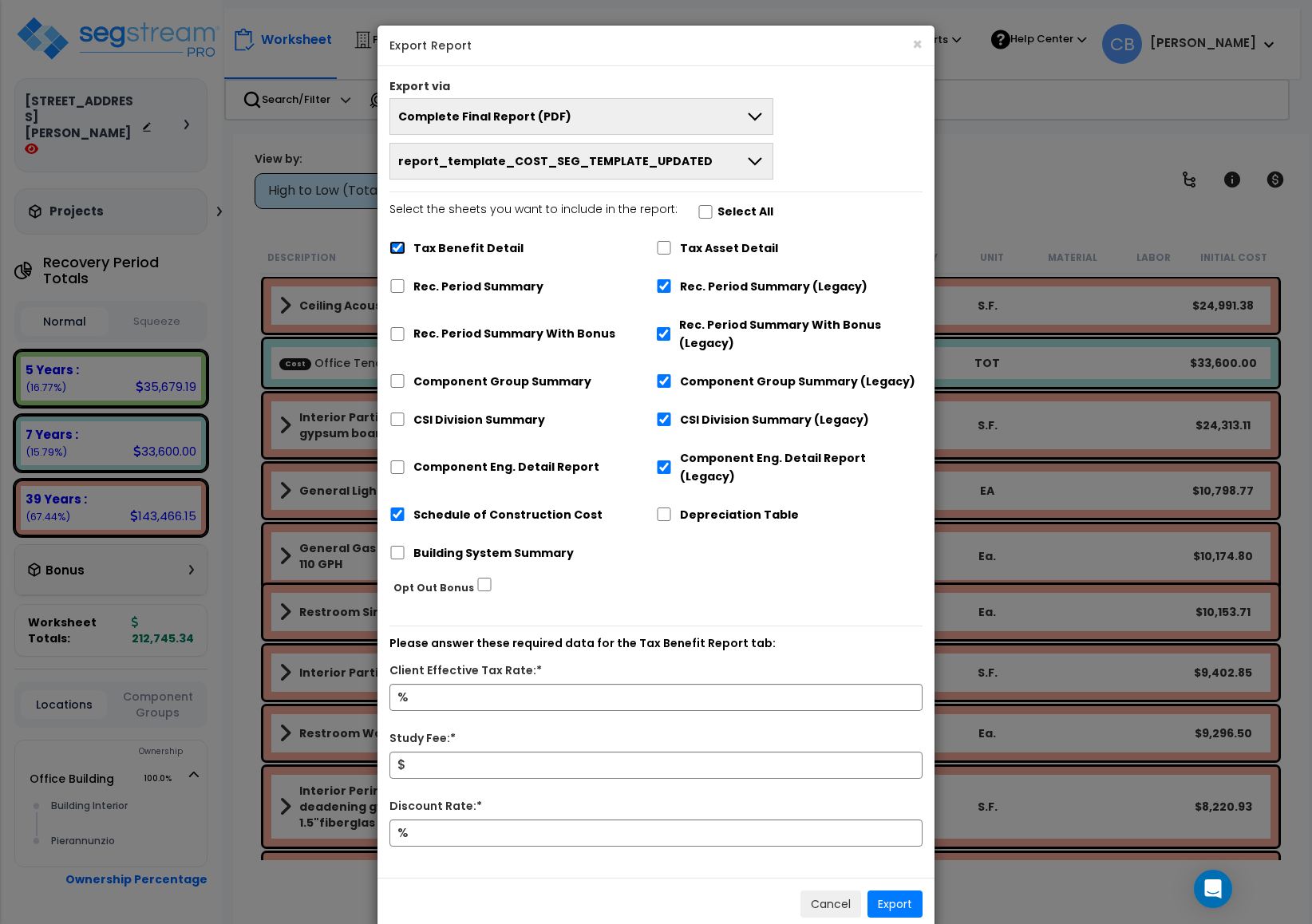
click at [396, 255] on input "Tax Benefit Detail" at bounding box center [397, 247] width 16 height 14
checkbox input "false"
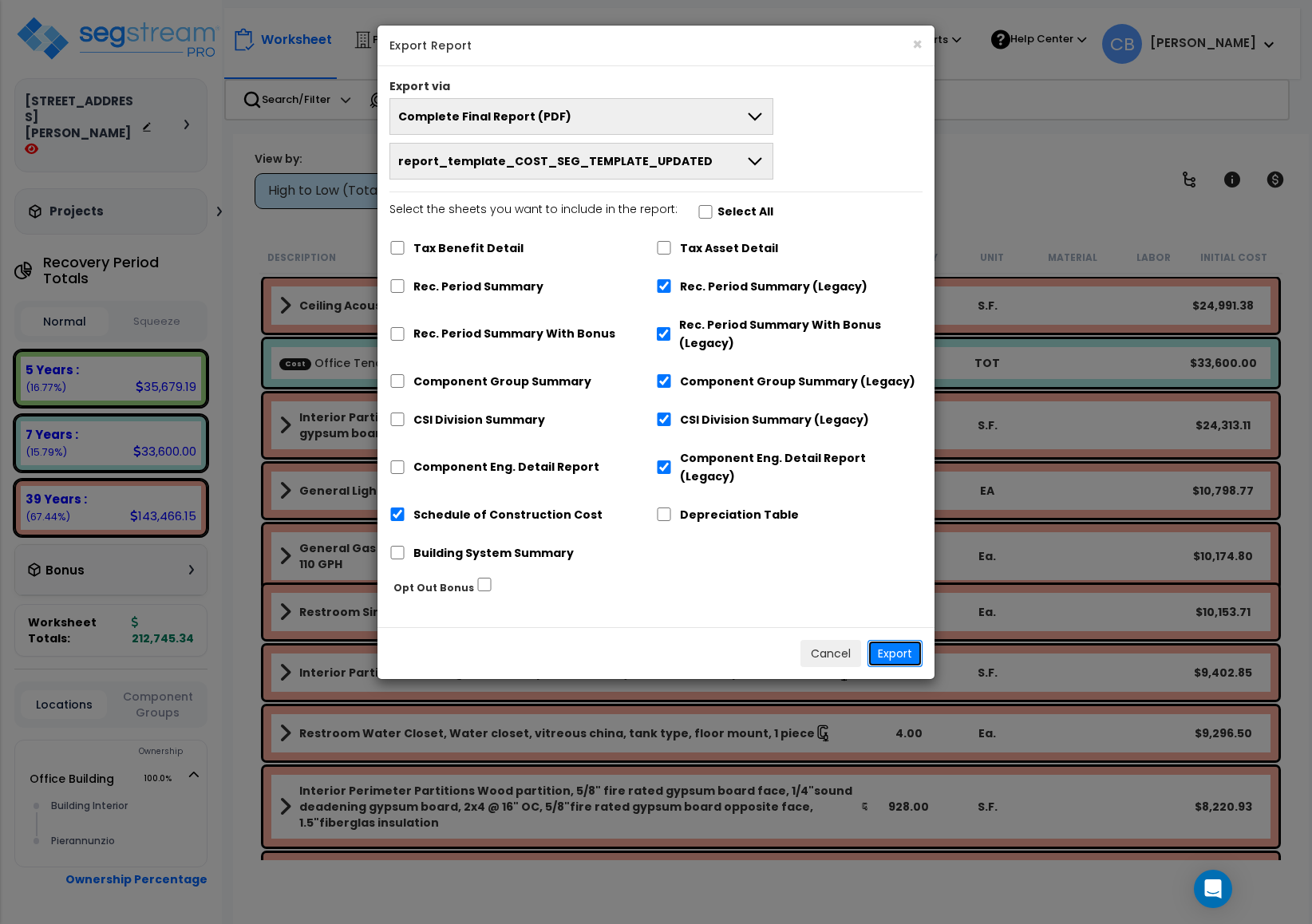
drag, startPoint x: 906, startPoint y: 630, endPoint x: 938, endPoint y: 628, distance: 32.1
click at [906, 640] on button "Export" at bounding box center [895, 653] width 55 height 27
